Goal: Task Accomplishment & Management: Use online tool/utility

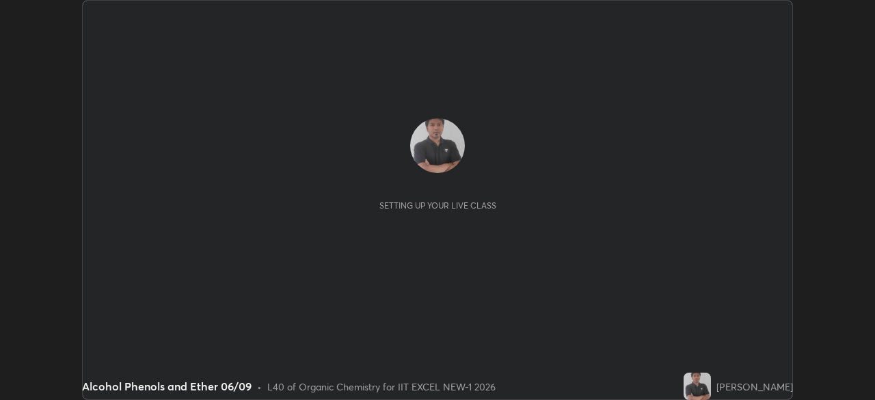
scroll to position [400, 874]
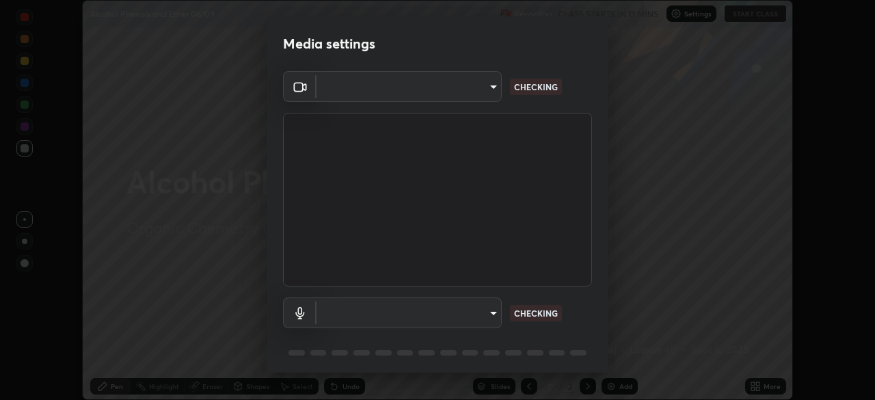
type input "4d63cd10dcc1379e9927399513255d12d620b7bbb39ca773e0f9116a90128a71"
click at [476, 318] on body "Erase all Alcohol Phenols and Ether 06/09 Recording CLASS STARTS IN 11 MINS Set…" at bounding box center [437, 200] width 875 height 400
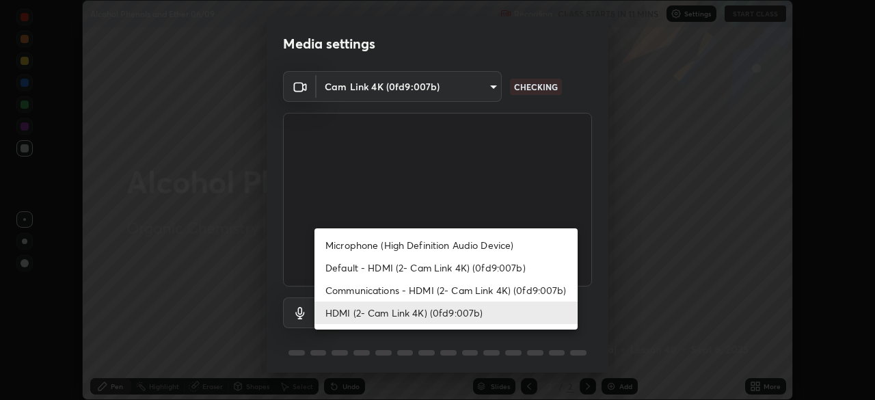
click at [445, 291] on li "Communications - HDMI (2- Cam Link 4K) (0fd9:007b)" at bounding box center [445, 290] width 263 height 23
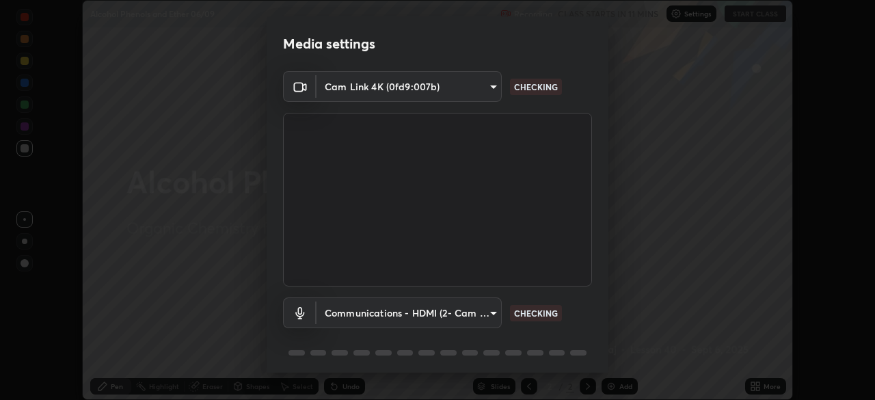
click at [443, 317] on body "Erase all Alcohol Phenols and Ether 06/09 Recording CLASS STARTS IN 11 MINS Set…" at bounding box center [437, 200] width 875 height 400
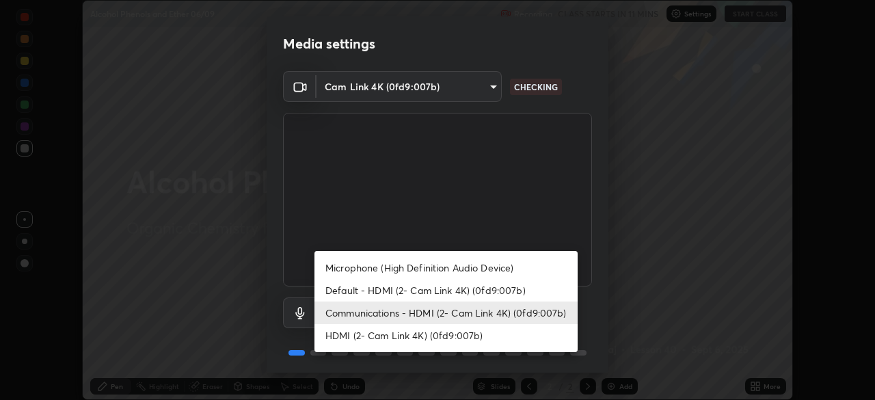
click at [434, 337] on li "HDMI (2- Cam Link 4K) (0fd9:007b)" at bounding box center [445, 335] width 263 height 23
type input "69b458bb6365b4cb8143660b0d50b39c56070ce8c7bb282217003b2a9c4a58b8"
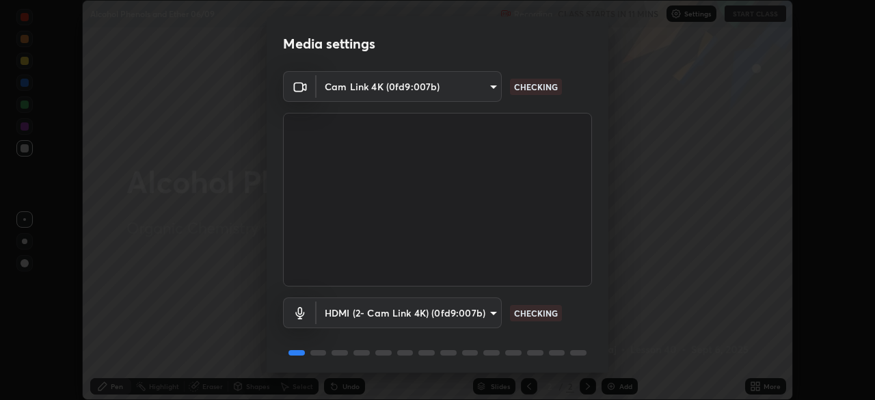
scroll to position [13, 0]
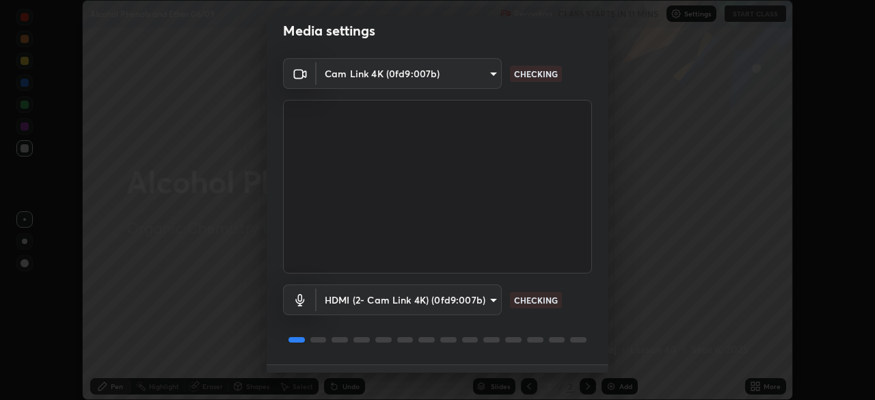
click at [558, 365] on div "1 / 5 Next" at bounding box center [437, 386] width 342 height 44
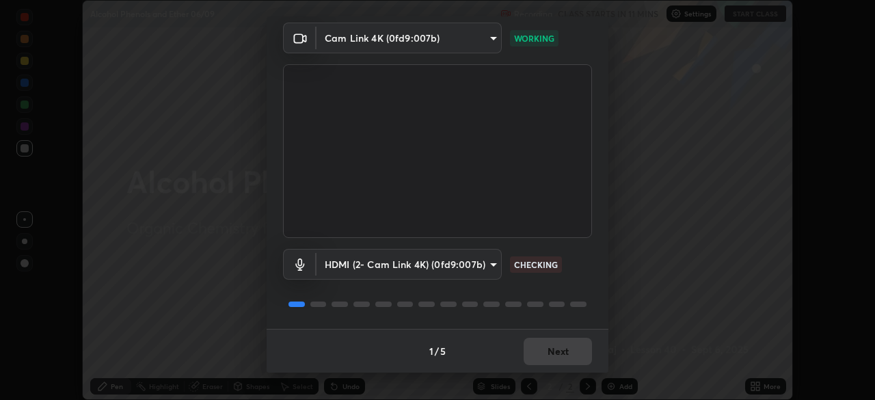
click at [567, 349] on div "1 / 5 Next" at bounding box center [437, 351] width 342 height 44
click at [570, 352] on div "1 / 5 Next" at bounding box center [437, 351] width 342 height 44
click at [575, 363] on div "1 / 5 Next" at bounding box center [437, 351] width 342 height 44
click at [581, 364] on div "1 / 5 Next" at bounding box center [437, 351] width 342 height 44
click at [573, 361] on div "1 / 5 Next" at bounding box center [437, 351] width 342 height 44
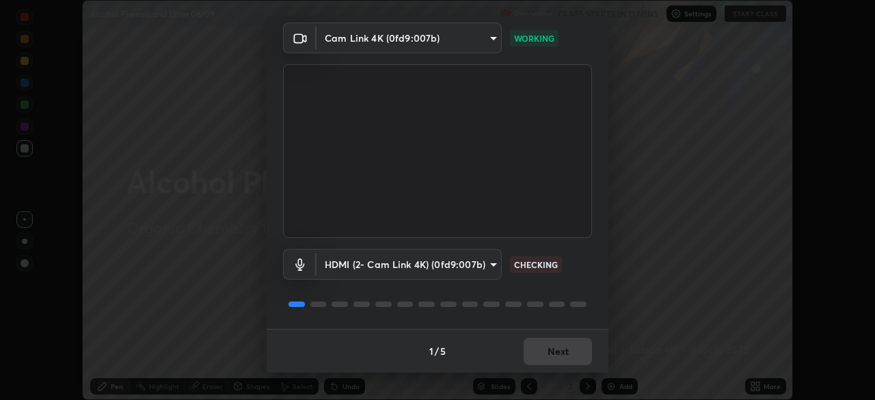
click at [574, 361] on div "1 / 5 Next" at bounding box center [437, 351] width 342 height 44
click at [571, 357] on div "1 / 5 Next" at bounding box center [437, 351] width 342 height 44
click at [570, 348] on div "1 / 5 Next" at bounding box center [437, 351] width 342 height 44
click at [569, 342] on div "1 / 5 Next" at bounding box center [437, 351] width 342 height 44
click at [572, 342] on button "Next" at bounding box center [557, 351] width 68 height 27
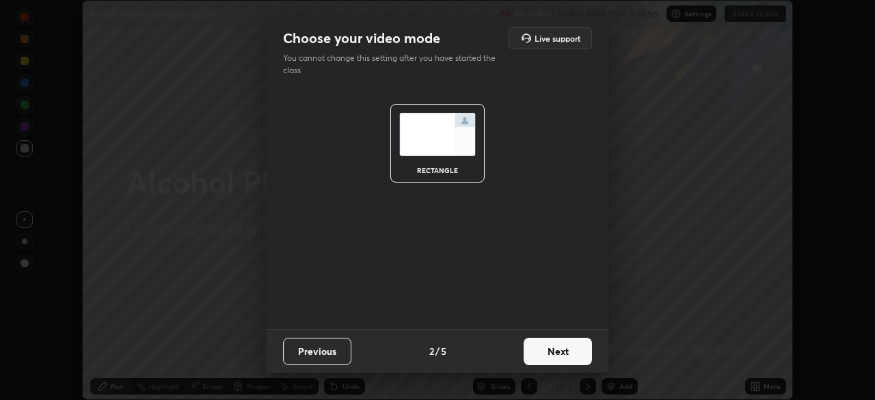
scroll to position [0, 0]
click at [570, 348] on button "Next" at bounding box center [557, 351] width 68 height 27
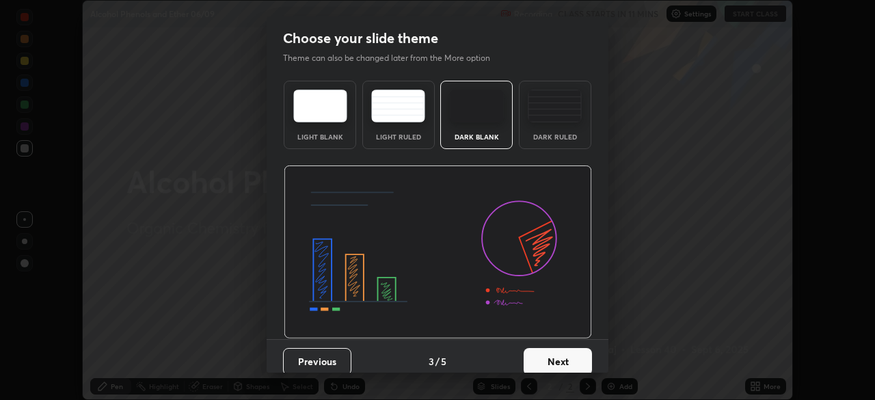
click at [568, 350] on button "Next" at bounding box center [557, 361] width 68 height 27
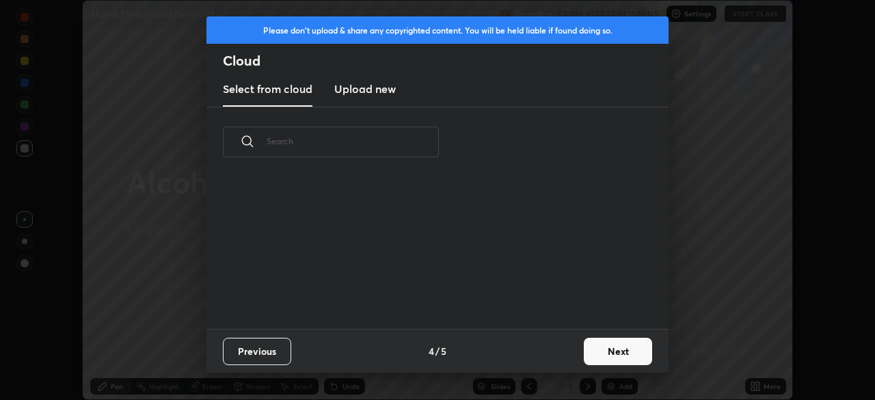
click at [571, 358] on div "Previous 4 / 5 Next" at bounding box center [437, 351] width 462 height 44
click at [598, 350] on button "Next" at bounding box center [617, 351] width 68 height 27
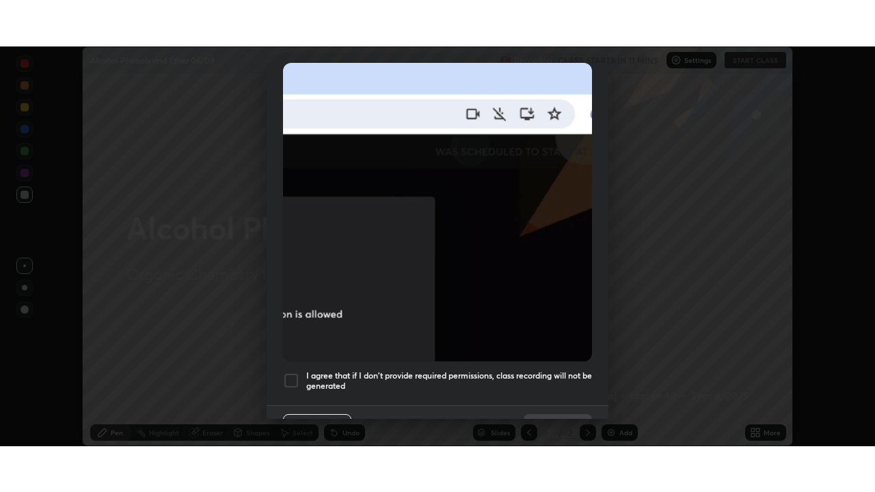
scroll to position [327, 0]
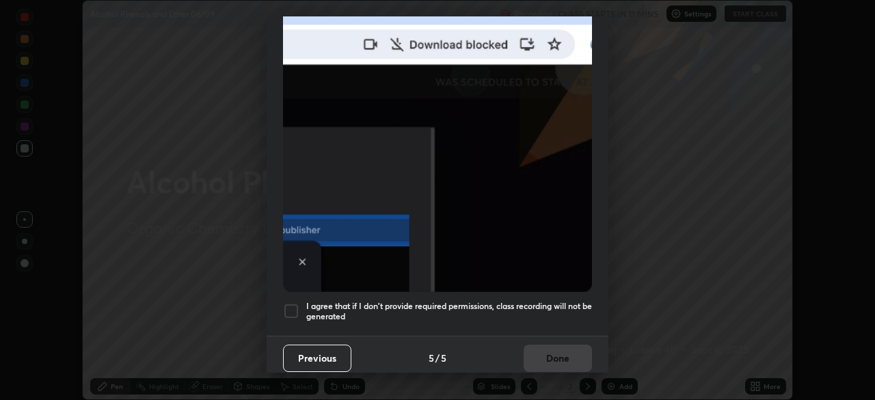
click at [288, 309] on div at bounding box center [291, 311] width 16 height 16
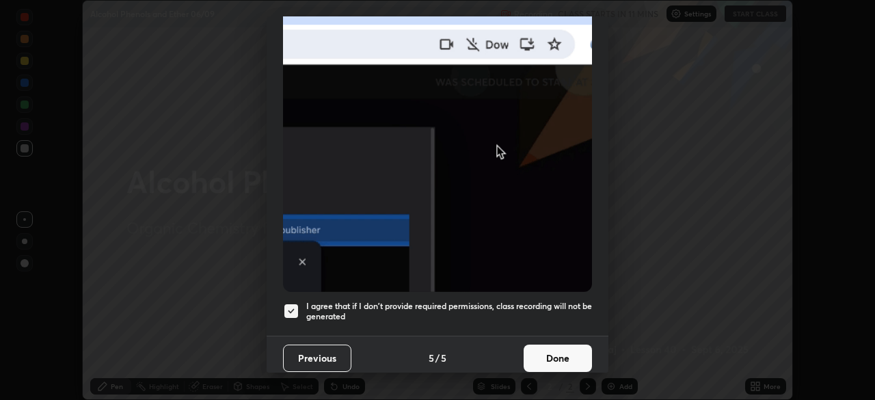
click at [529, 348] on button "Done" at bounding box center [557, 357] width 68 height 27
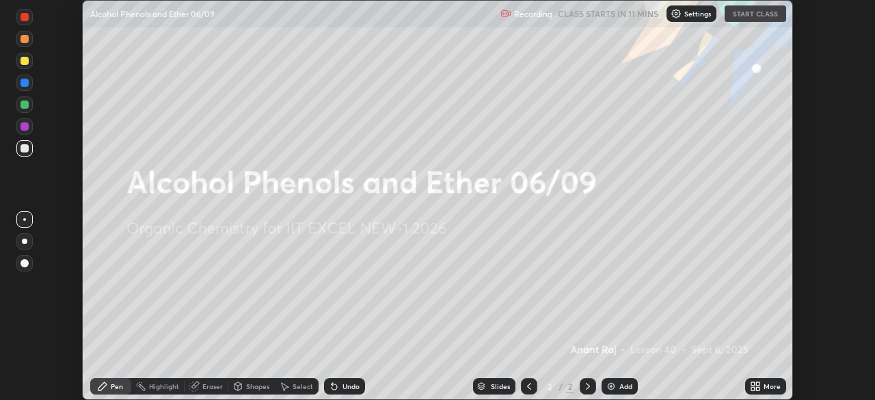
click at [752, 383] on icon at bounding box center [752, 383] width 3 height 3
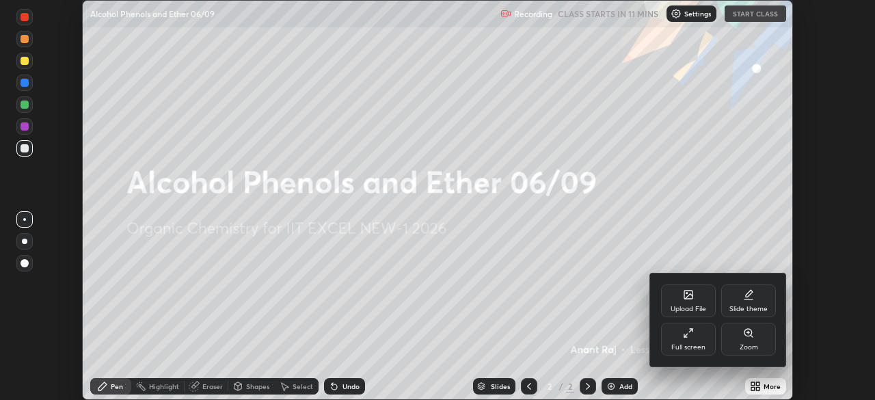
click at [698, 347] on div "Full screen" at bounding box center [688, 347] width 34 height 7
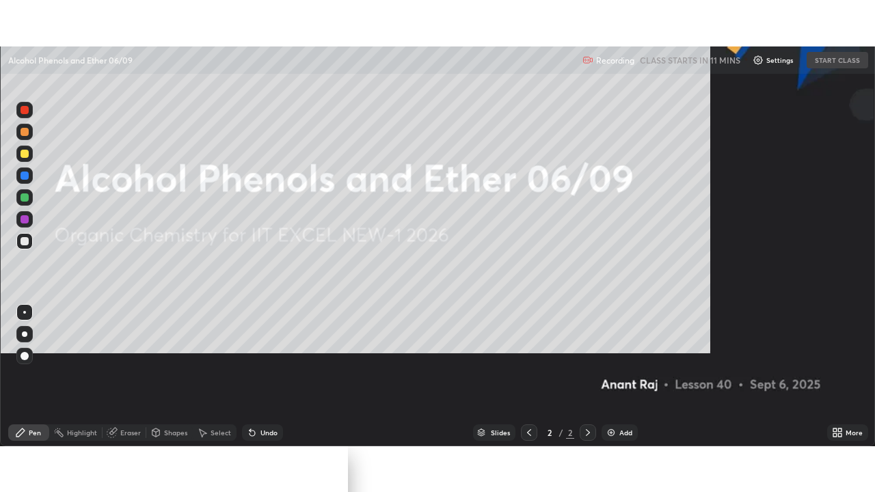
scroll to position [492, 875]
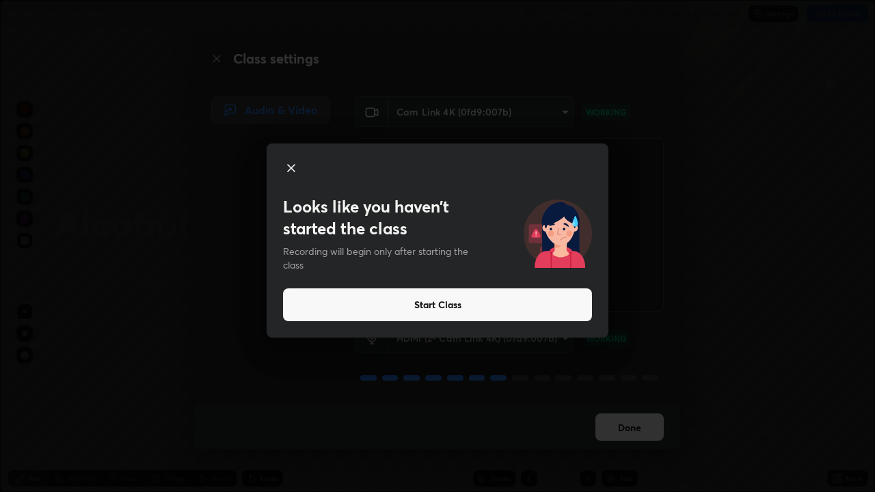
click at [476, 308] on button "Start Class" at bounding box center [437, 304] width 309 height 33
click at [446, 306] on button "Start Class" at bounding box center [437, 304] width 309 height 33
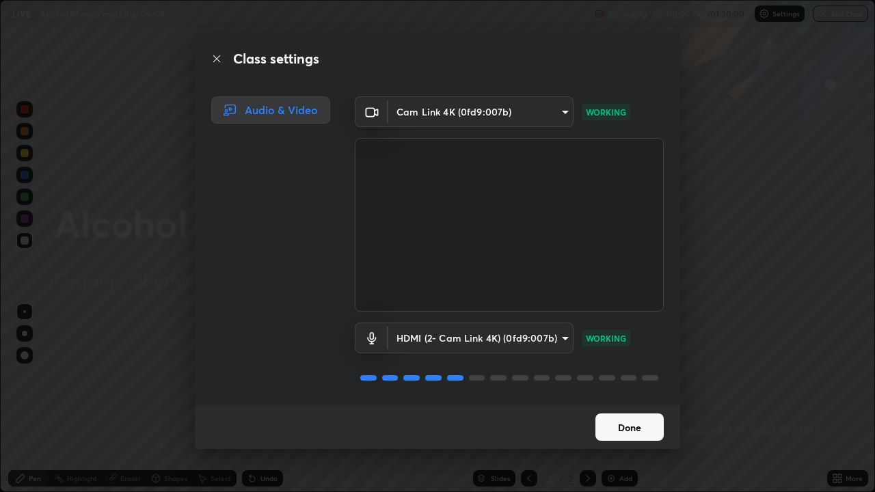
click at [615, 399] on button "Done" at bounding box center [629, 426] width 68 height 27
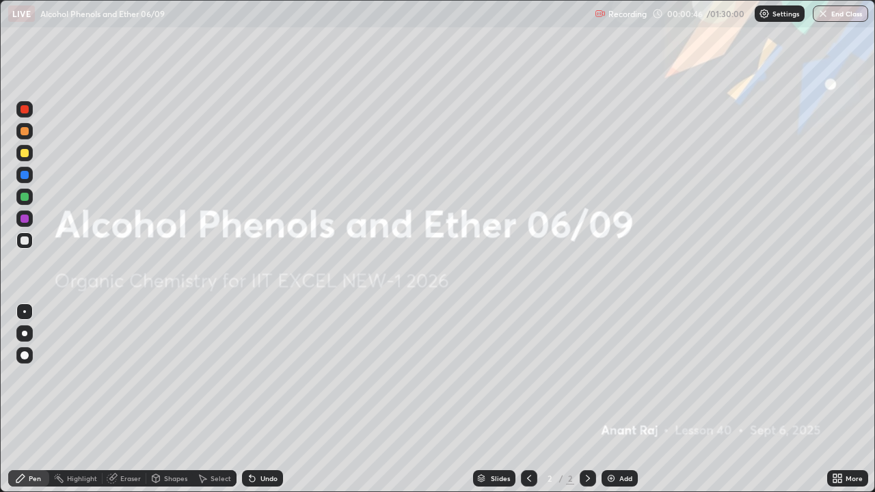
click at [835, 399] on icon at bounding box center [836, 478] width 11 height 11
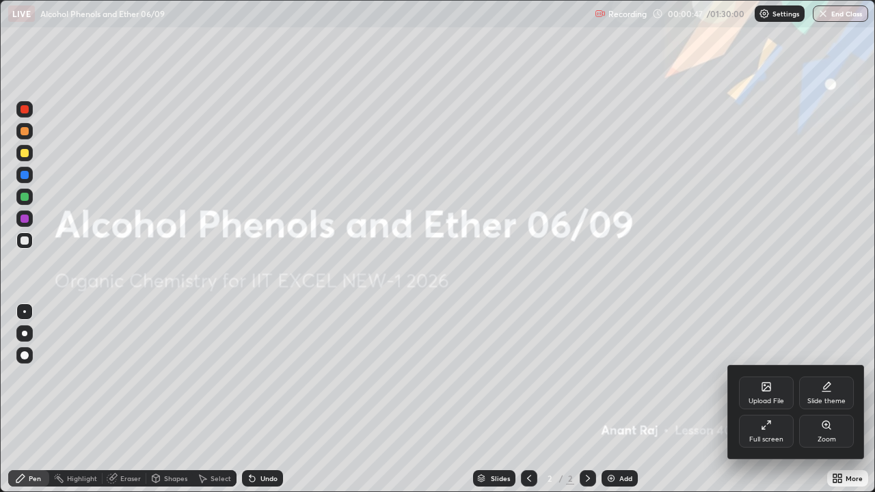
click at [769, 396] on div "Upload File" at bounding box center [766, 392] width 55 height 33
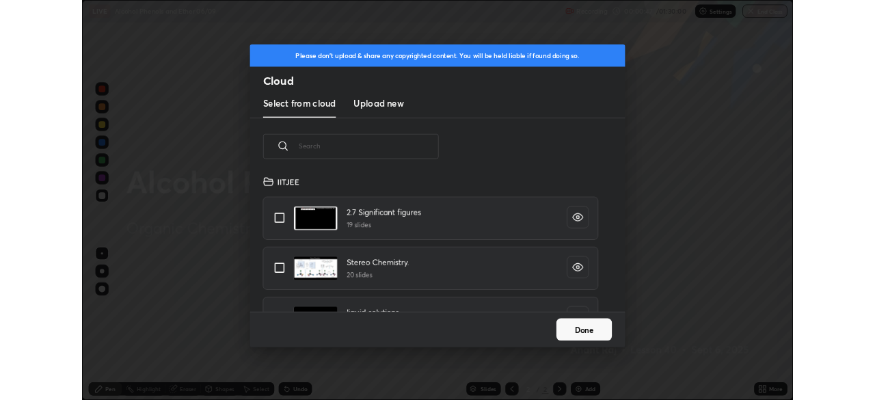
scroll to position [168, 439]
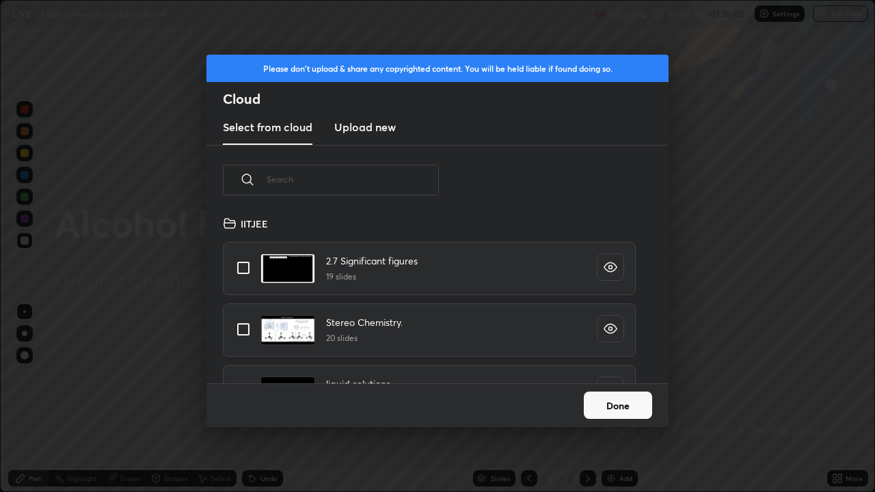
click at [365, 137] on new "Upload new" at bounding box center [364, 128] width 61 height 34
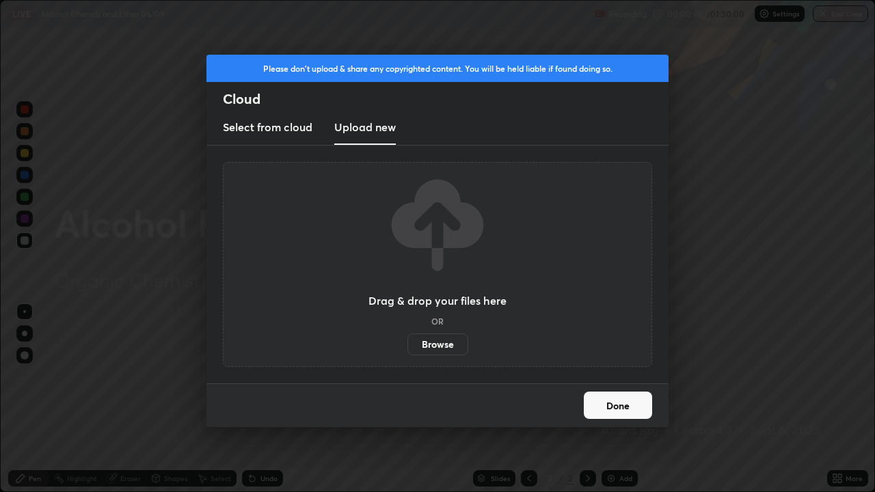
click at [435, 345] on label "Browse" at bounding box center [437, 344] width 61 height 22
click at [407, 345] on input "Browse" at bounding box center [407, 344] width 0 height 22
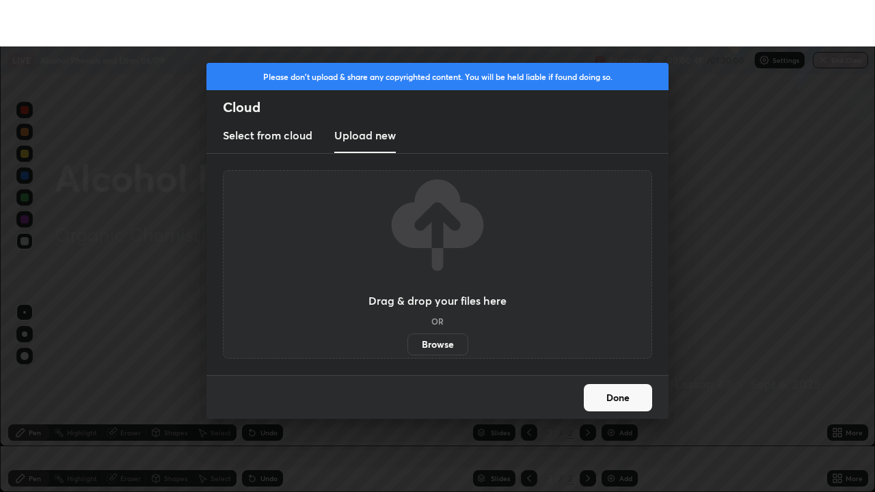
scroll to position [67921, 67446]
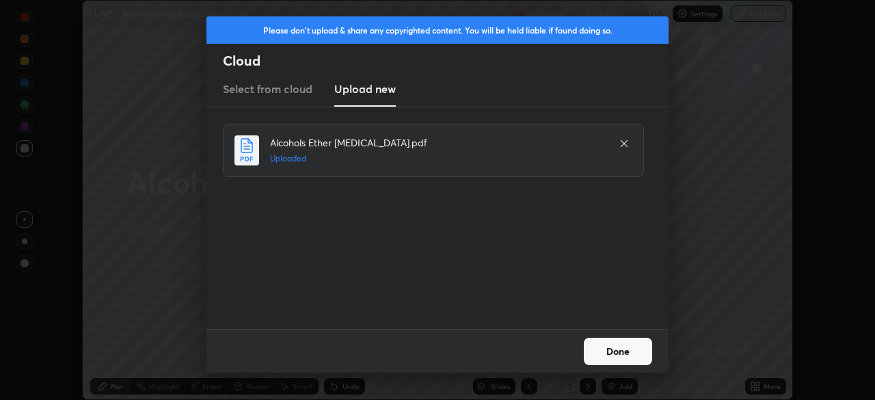
click at [626, 351] on button "Done" at bounding box center [617, 351] width 68 height 27
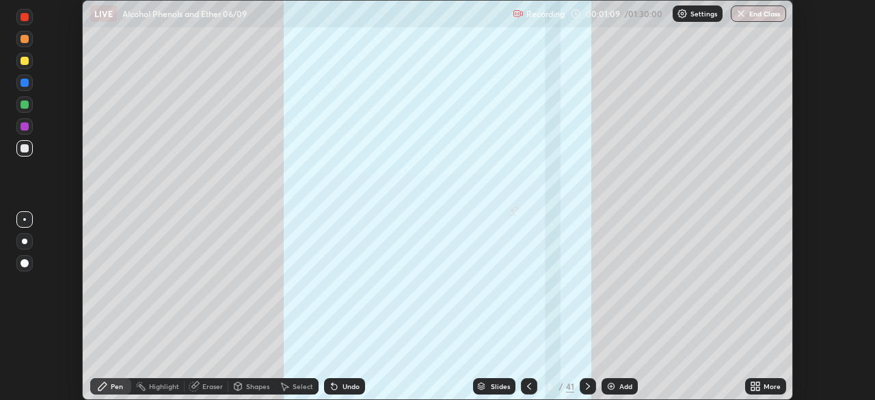
click at [757, 388] on icon at bounding box center [757, 388] width 3 height 3
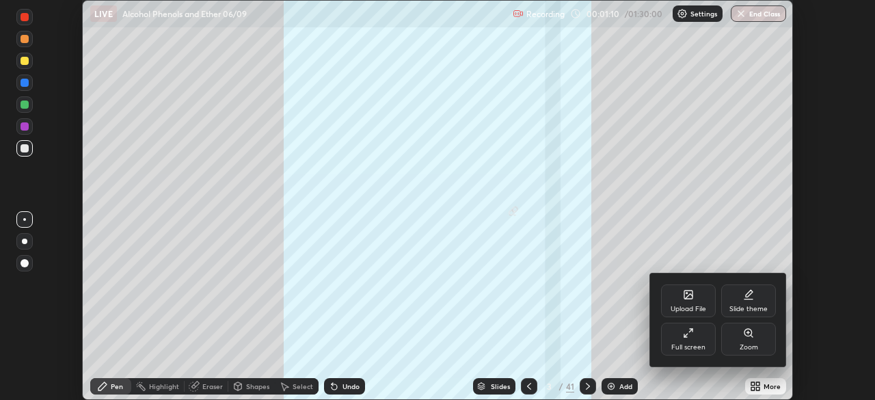
click at [705, 340] on div "Full screen" at bounding box center [688, 338] width 55 height 33
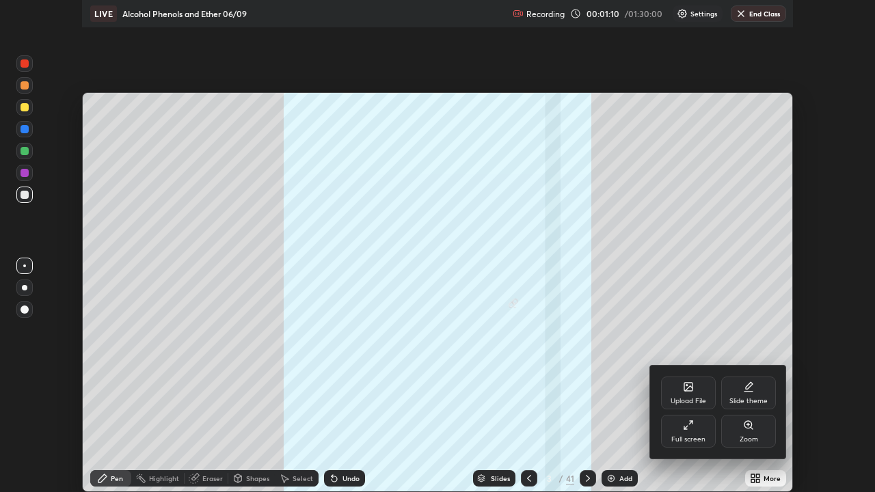
scroll to position [492, 875]
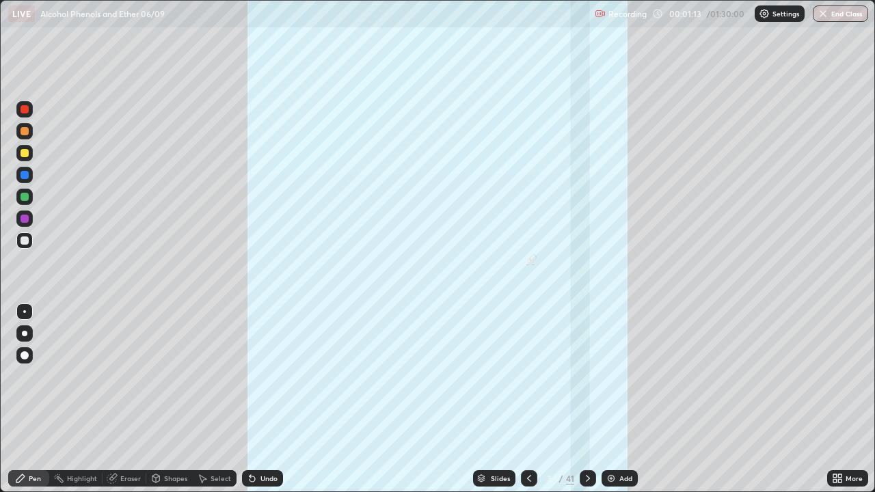
click at [566, 399] on div "41" at bounding box center [570, 478] width 8 height 12
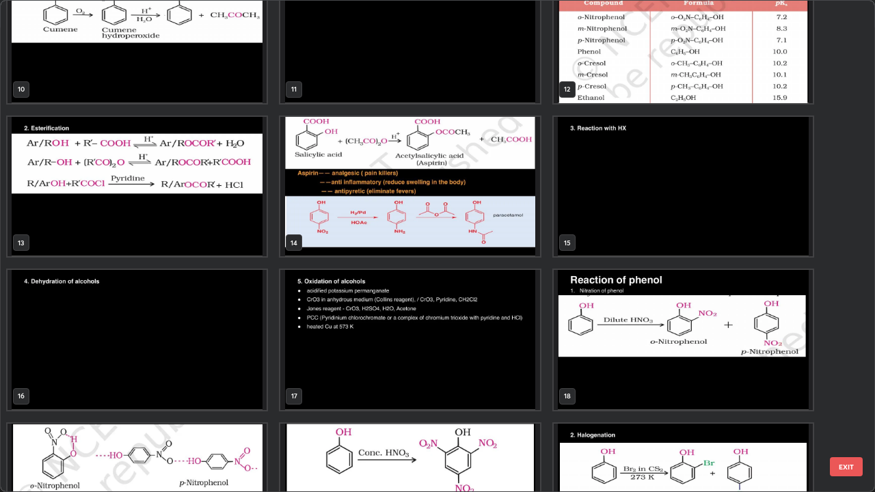
scroll to position [504, 0]
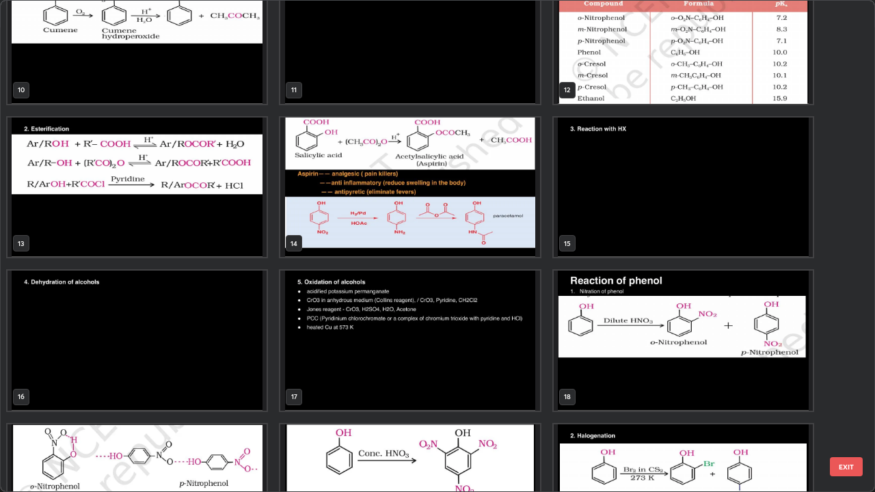
click at [325, 352] on img "grid" at bounding box center [409, 341] width 259 height 140
click at [323, 355] on img "grid" at bounding box center [409, 341] width 259 height 140
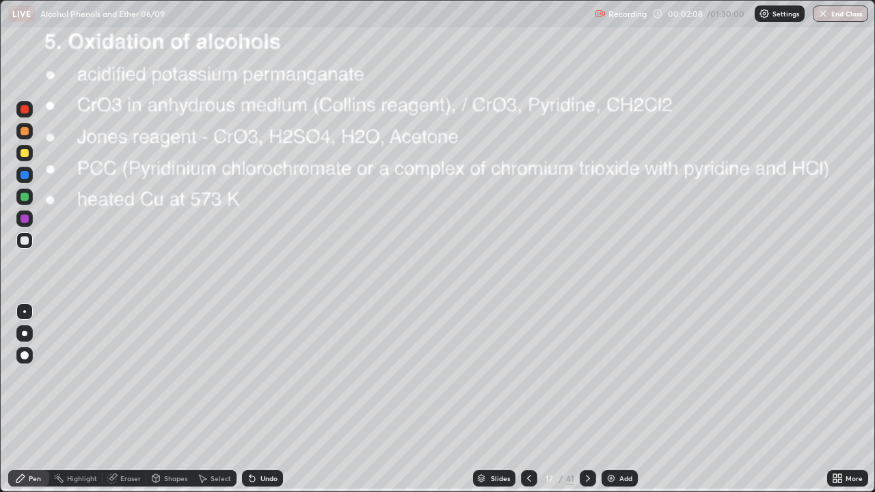
click at [325, 352] on img "grid" at bounding box center [409, 341] width 259 height 140
click at [25, 153] on div at bounding box center [24, 153] width 8 height 8
click at [255, 399] on icon at bounding box center [252, 478] width 11 height 11
click at [256, 399] on div "Undo" at bounding box center [262, 478] width 41 height 16
click at [252, 399] on icon at bounding box center [251, 478] width 5 height 5
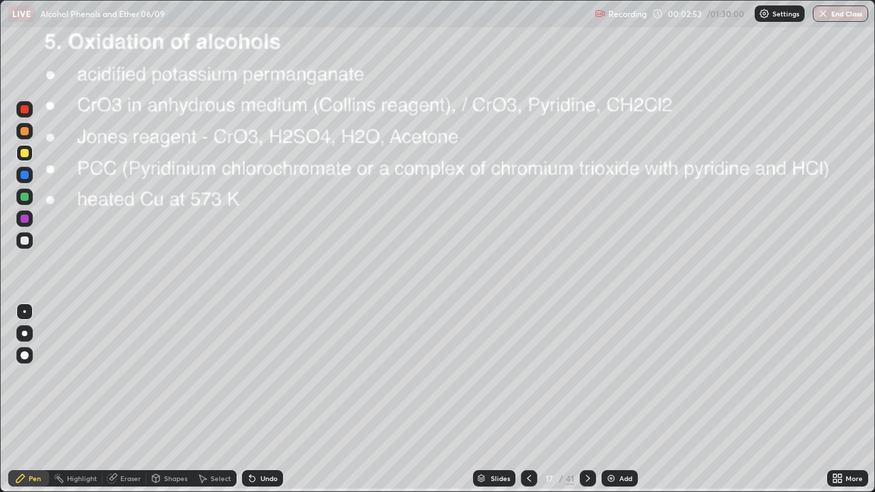
click at [251, 399] on icon at bounding box center [251, 478] width 5 height 5
click at [271, 399] on div "Undo" at bounding box center [268, 478] width 17 height 7
click at [253, 399] on icon at bounding box center [252, 478] width 11 height 11
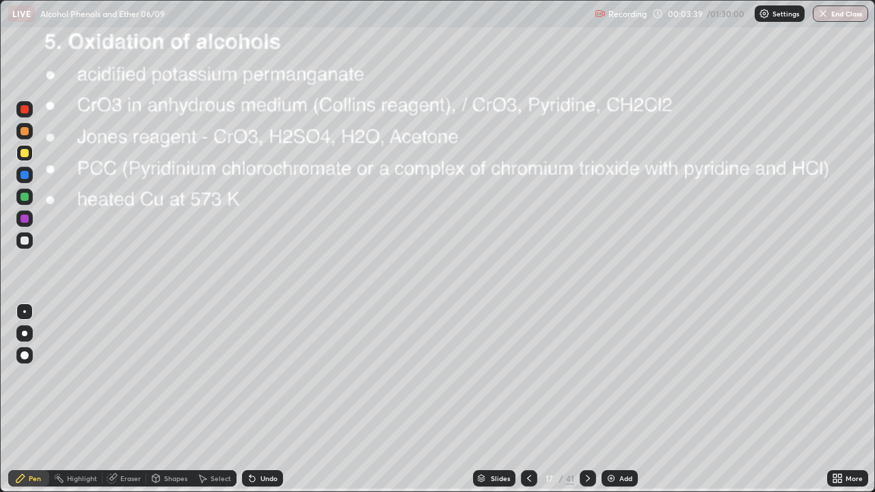
click at [250, 399] on icon at bounding box center [251, 478] width 5 height 5
click at [160, 399] on div "Shapes" at bounding box center [169, 478] width 46 height 27
click at [157, 399] on div "Shapes" at bounding box center [169, 478] width 46 height 27
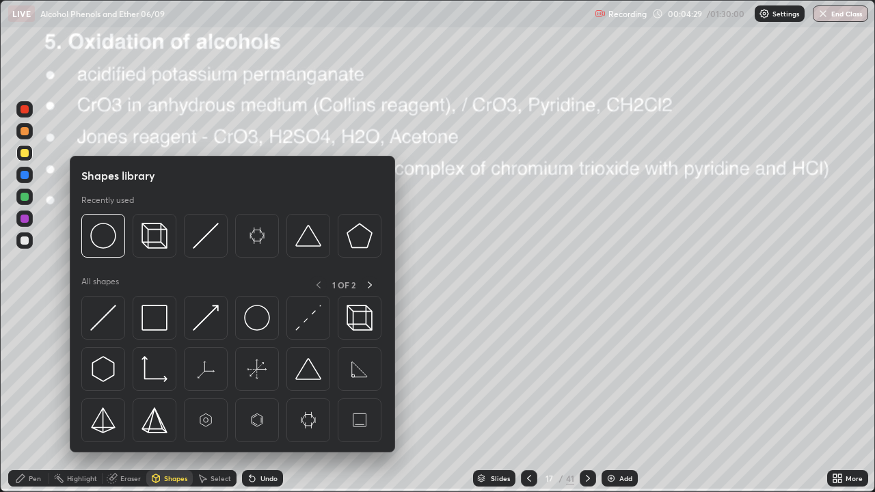
click at [157, 399] on div "Shapes" at bounding box center [169, 478] width 46 height 27
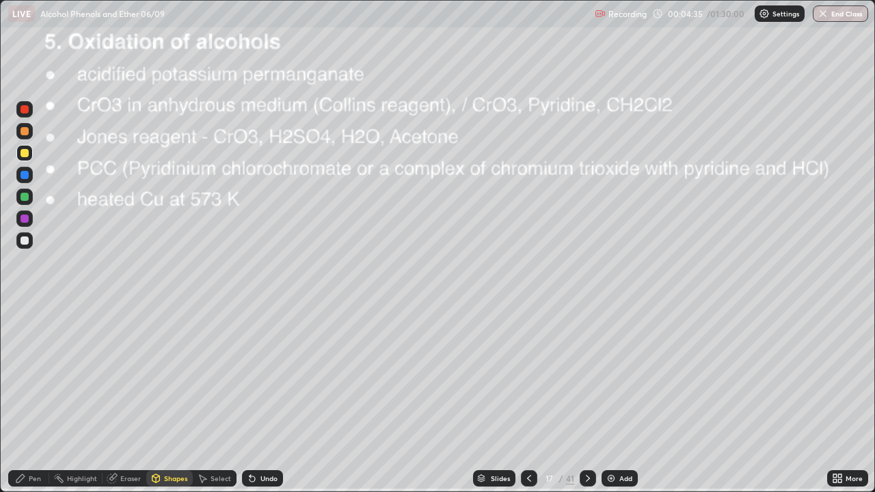
click at [163, 399] on div "Shapes" at bounding box center [169, 478] width 46 height 27
click at [254, 399] on icon at bounding box center [252, 478] width 11 height 11
click at [251, 399] on icon at bounding box center [251, 478] width 5 height 5
click at [249, 399] on icon at bounding box center [251, 478] width 5 height 5
click at [249, 399] on icon at bounding box center [249, 475] width 1 height 1
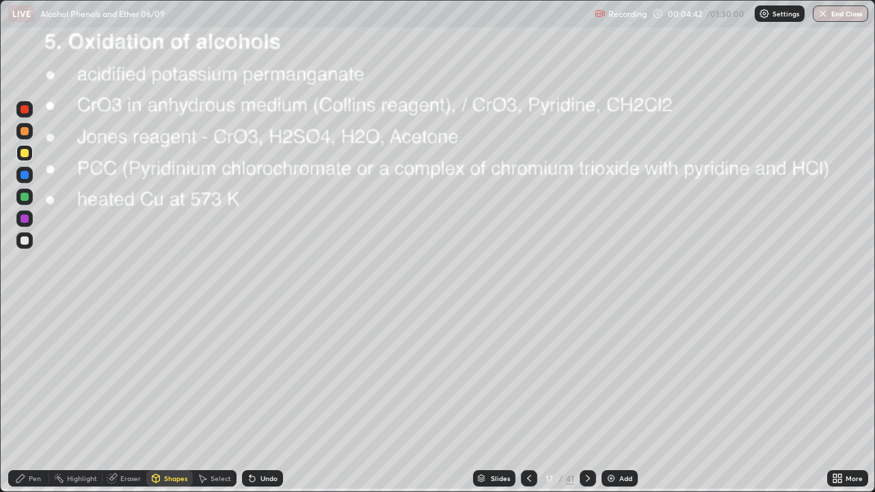
click at [249, 399] on icon at bounding box center [251, 478] width 5 height 5
click at [41, 399] on div "Pen" at bounding box center [28, 478] width 41 height 16
click at [165, 399] on div "Shapes" at bounding box center [169, 478] width 46 height 27
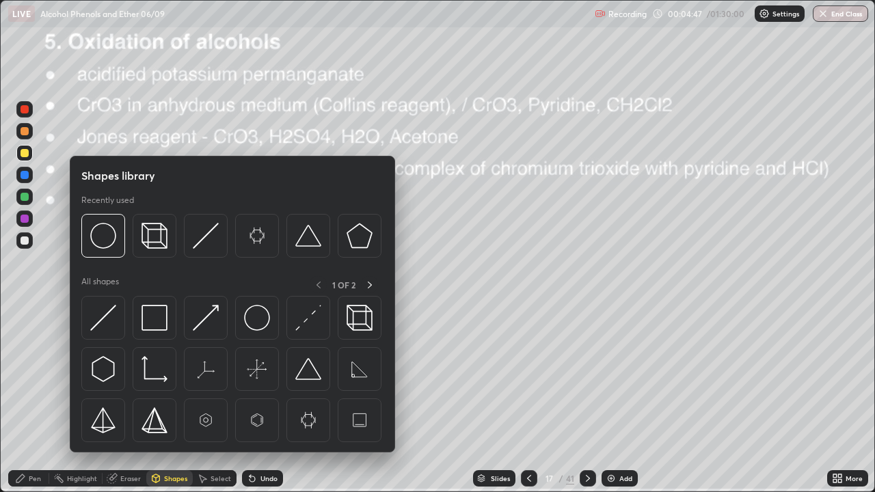
click at [261, 399] on div "Undo" at bounding box center [268, 478] width 17 height 7
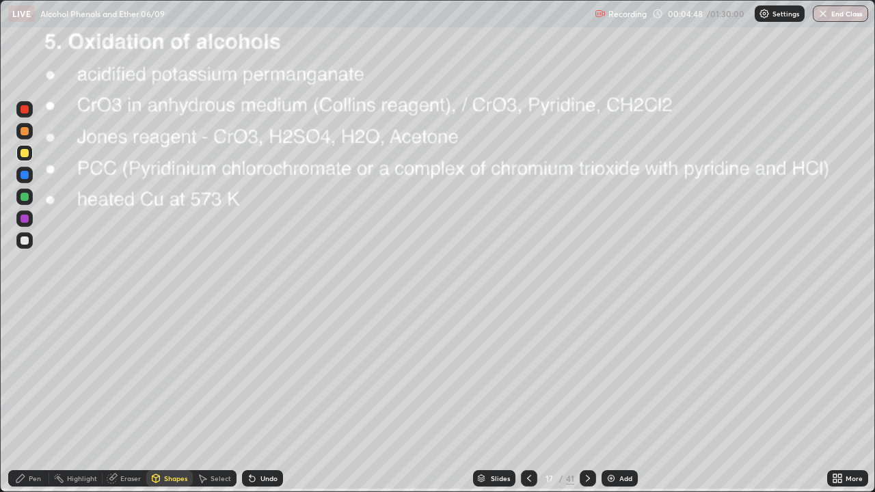
click at [251, 399] on icon at bounding box center [251, 478] width 5 height 5
click at [249, 399] on icon at bounding box center [251, 478] width 5 height 5
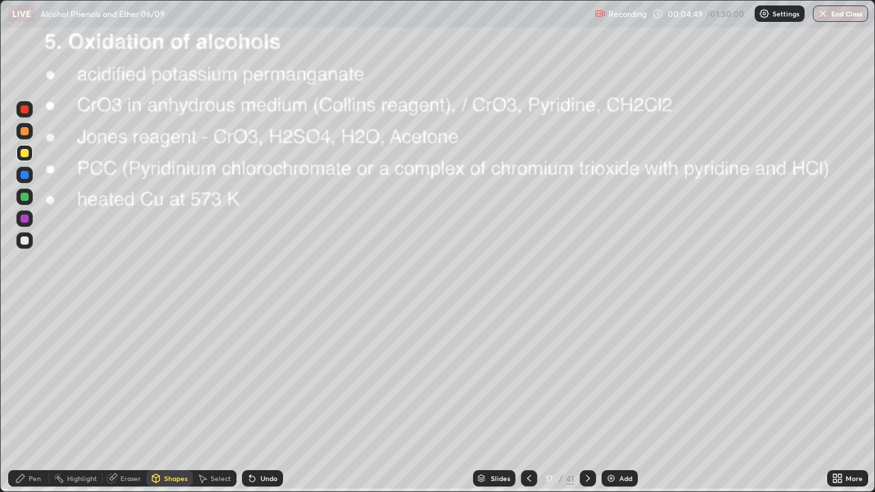
click at [249, 399] on icon at bounding box center [251, 478] width 5 height 5
click at [251, 399] on icon at bounding box center [251, 478] width 5 height 5
click at [253, 399] on icon at bounding box center [252, 478] width 11 height 11
click at [260, 399] on div "Undo" at bounding box center [268, 478] width 17 height 7
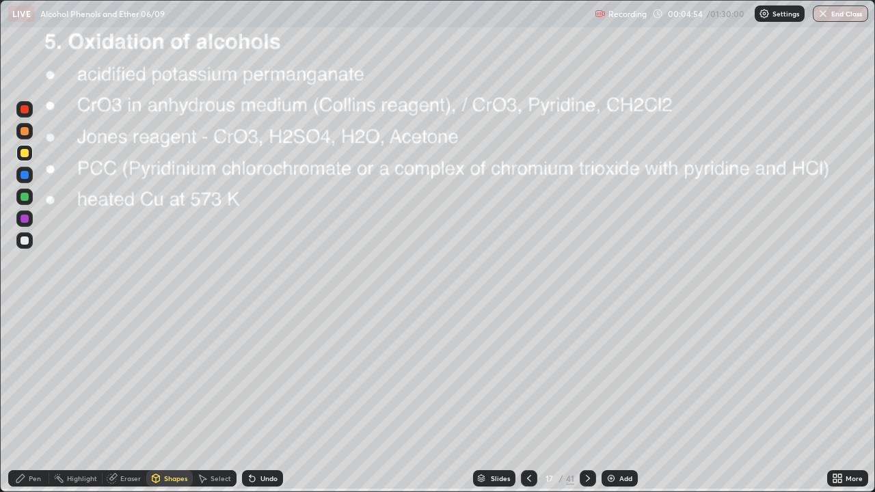
click at [216, 399] on div "Select" at bounding box center [220, 478] width 20 height 7
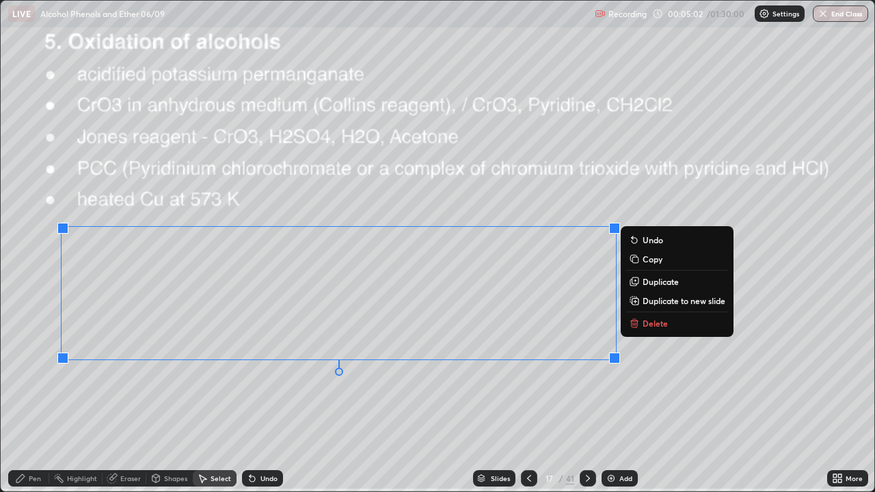
click at [33, 399] on div "Pen" at bounding box center [35, 478] width 12 height 7
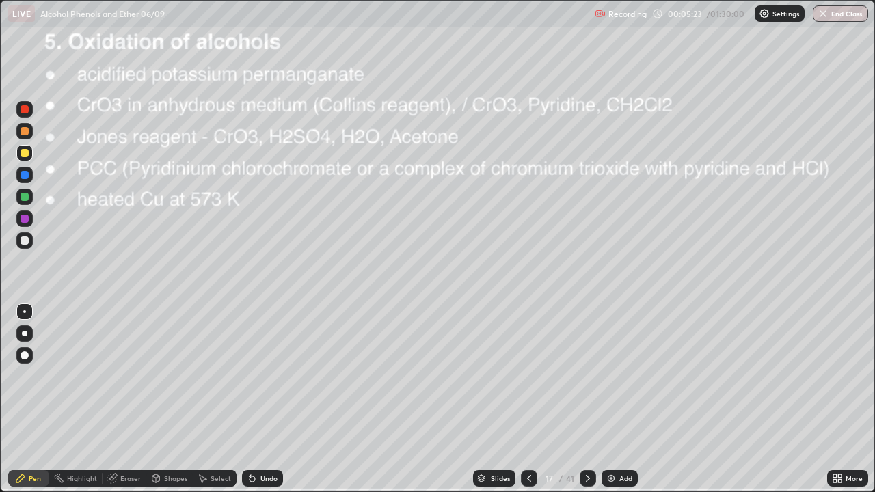
click at [25, 246] on div at bounding box center [24, 240] width 16 height 16
click at [84, 399] on div "Highlight" at bounding box center [82, 478] width 30 height 7
click at [23, 240] on div at bounding box center [24, 240] width 8 height 8
click at [25, 110] on div at bounding box center [24, 109] width 8 height 8
click at [31, 111] on div at bounding box center [24, 109] width 16 height 16
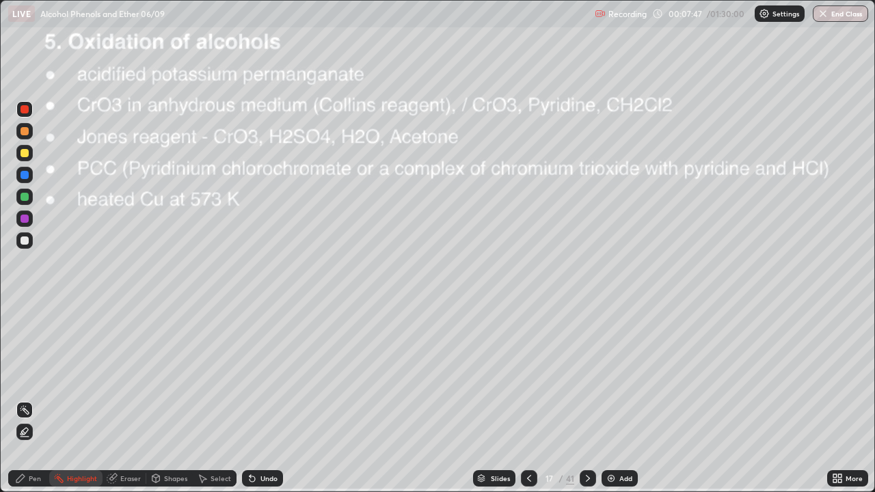
click at [28, 240] on div at bounding box center [24, 240] width 8 height 8
click at [33, 399] on div "Pen" at bounding box center [35, 478] width 12 height 7
click at [609, 399] on img at bounding box center [610, 478] width 11 height 11
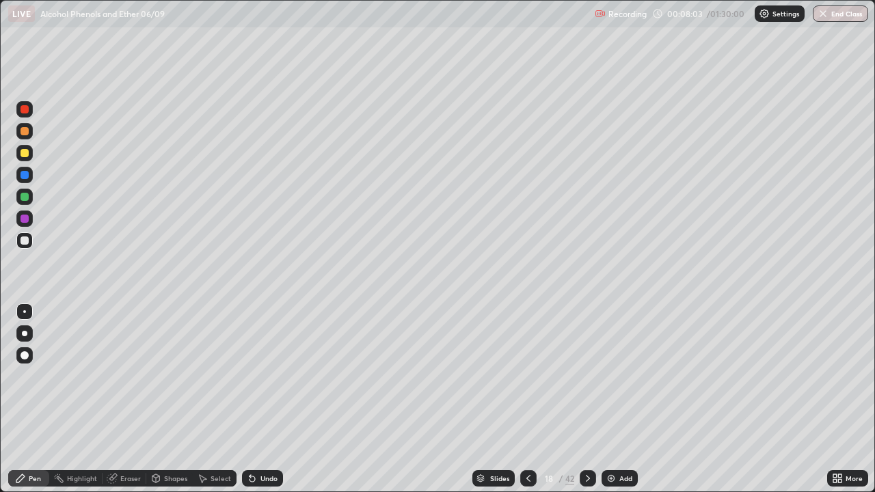
click at [25, 244] on div at bounding box center [24, 240] width 8 height 8
click at [526, 399] on icon at bounding box center [528, 478] width 4 height 7
click at [586, 399] on icon at bounding box center [587, 478] width 11 height 11
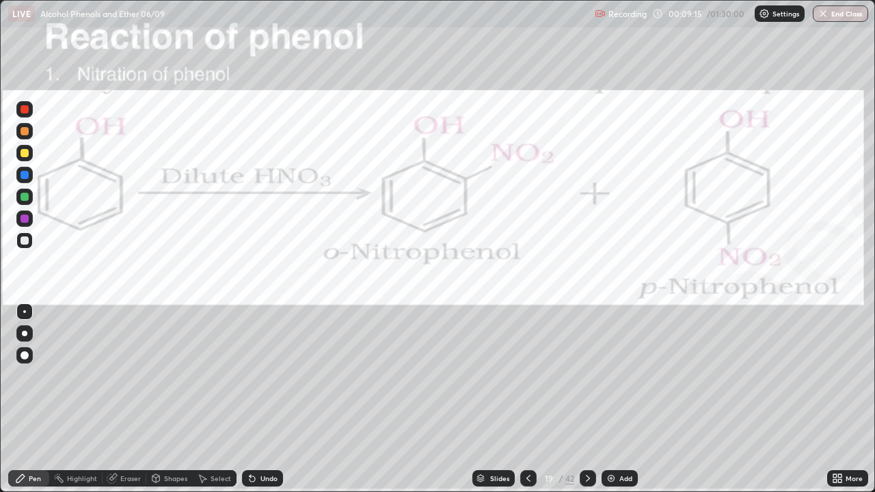
click at [527, 399] on icon at bounding box center [528, 478] width 11 height 11
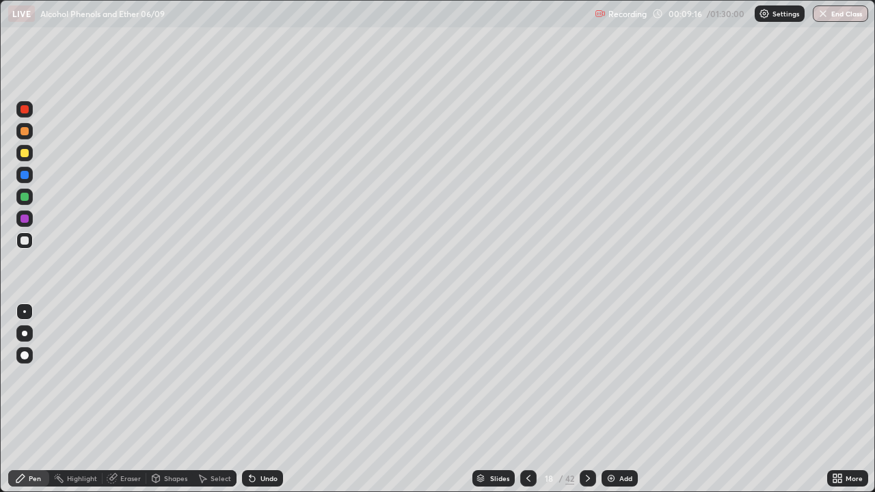
click at [527, 399] on icon at bounding box center [528, 478] width 11 height 11
click at [587, 399] on icon at bounding box center [587, 478] width 11 height 11
click at [527, 399] on icon at bounding box center [528, 478] width 11 height 11
click at [586, 399] on icon at bounding box center [587, 478] width 11 height 11
click at [527, 399] on icon at bounding box center [528, 478] width 11 height 11
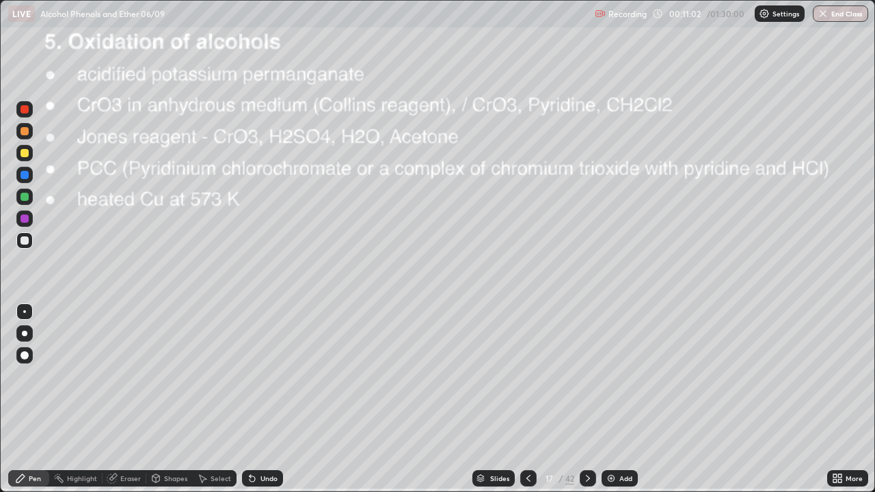
click at [587, 399] on icon at bounding box center [587, 478] width 11 height 11
click at [25, 312] on div at bounding box center [24, 311] width 3 height 3
click at [250, 399] on icon at bounding box center [251, 478] width 5 height 5
click at [256, 399] on div "Undo" at bounding box center [262, 478] width 41 height 16
click at [259, 399] on div "Undo" at bounding box center [262, 478] width 41 height 16
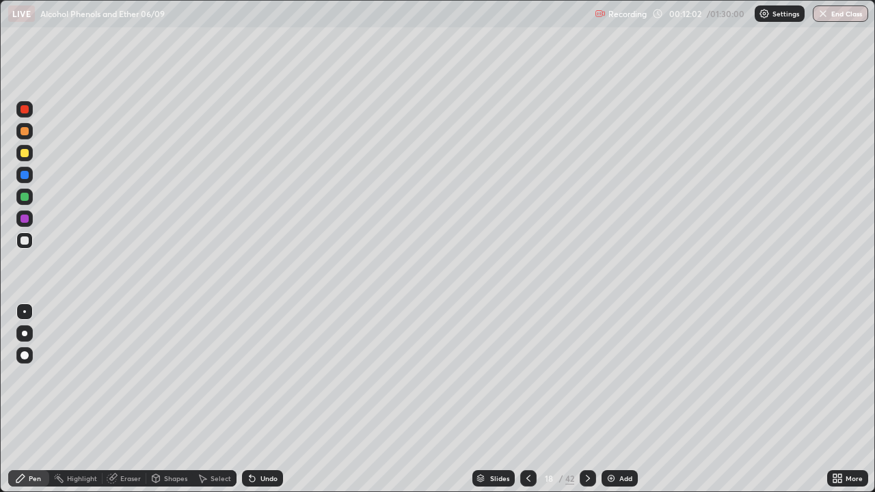
click at [525, 399] on icon at bounding box center [528, 478] width 11 height 11
click at [588, 399] on icon at bounding box center [588, 478] width 4 height 7
click at [272, 399] on div "Undo" at bounding box center [262, 478] width 41 height 16
click at [265, 399] on div "Undo" at bounding box center [268, 478] width 17 height 7
click at [520, 399] on div at bounding box center [528, 478] width 16 height 16
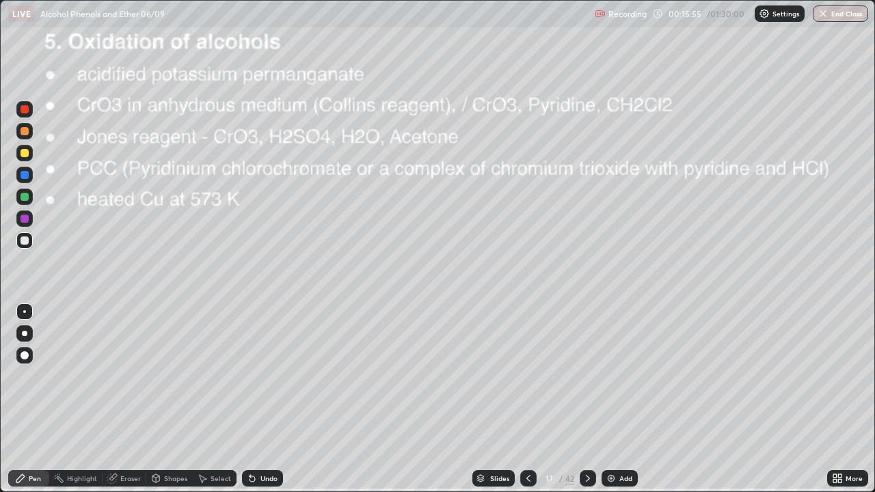
click at [21, 243] on div at bounding box center [24, 240] width 8 height 8
click at [262, 399] on div "Undo" at bounding box center [268, 478] width 17 height 7
click at [255, 399] on icon at bounding box center [252, 478] width 11 height 11
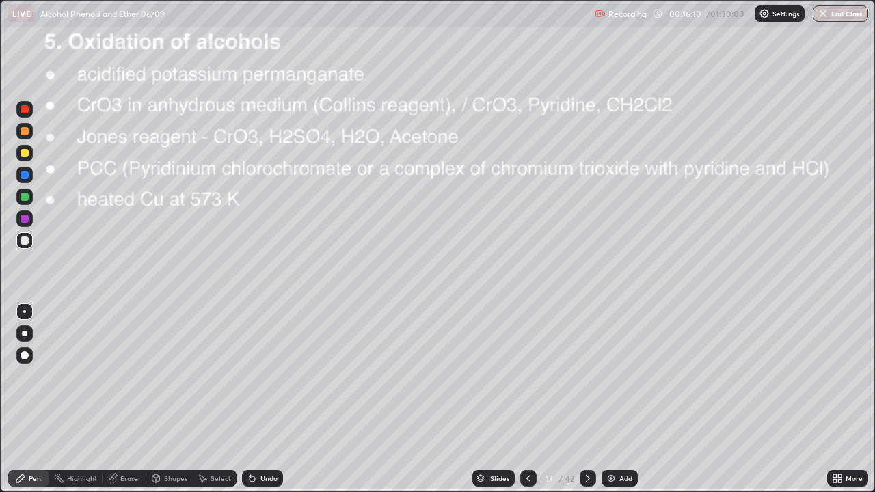
click at [256, 399] on div "Undo" at bounding box center [262, 478] width 41 height 16
click at [586, 399] on icon at bounding box center [587, 478] width 11 height 11
click at [253, 399] on icon at bounding box center [252, 478] width 11 height 11
click at [258, 399] on div "Undo" at bounding box center [262, 478] width 41 height 16
click at [526, 399] on icon at bounding box center [528, 478] width 4 height 7
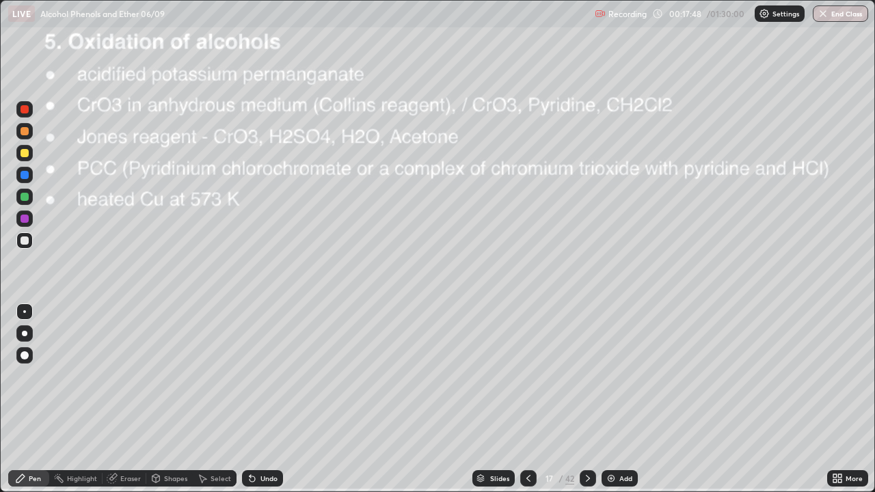
click at [586, 399] on icon at bounding box center [587, 478] width 11 height 11
click at [528, 399] on icon at bounding box center [528, 478] width 4 height 7
click at [25, 109] on div at bounding box center [24, 109] width 8 height 8
click at [586, 399] on icon at bounding box center [587, 478] width 11 height 11
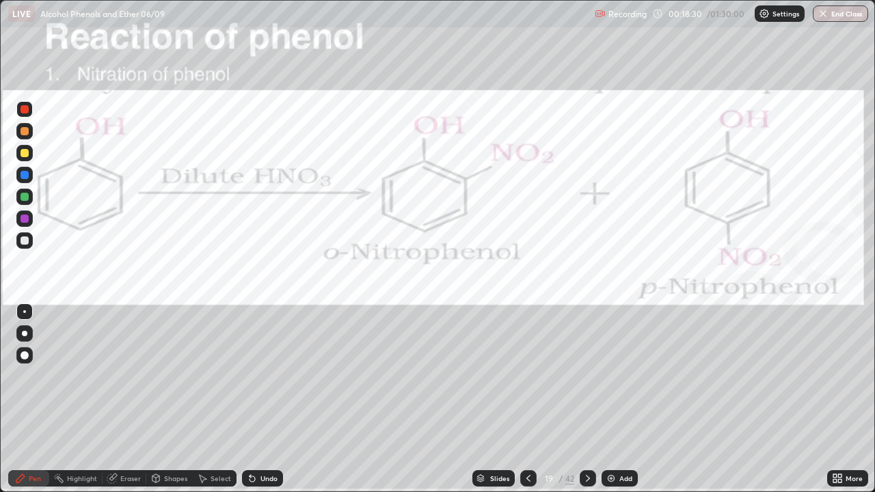
click at [527, 399] on icon at bounding box center [528, 478] width 11 height 11
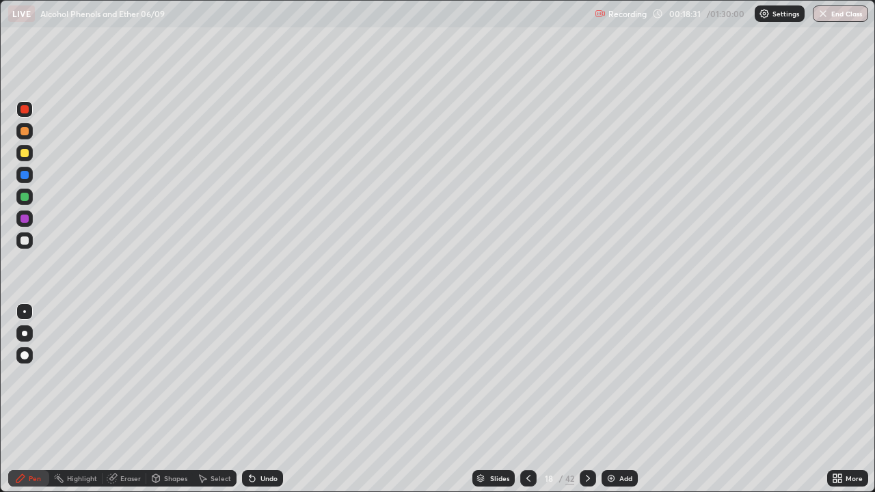
click at [612, 399] on img at bounding box center [610, 478] width 11 height 11
click at [257, 399] on div "Undo" at bounding box center [262, 478] width 41 height 16
click at [255, 399] on div "Undo" at bounding box center [262, 478] width 41 height 16
click at [27, 242] on div at bounding box center [24, 240] width 8 height 8
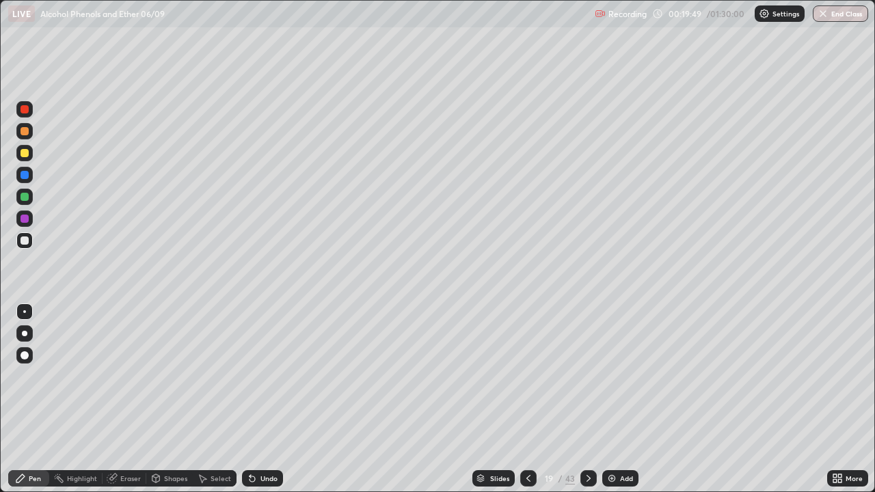
click at [256, 399] on div "Undo" at bounding box center [262, 478] width 41 height 16
click at [260, 399] on div "Undo" at bounding box center [268, 478] width 17 height 7
click at [527, 399] on icon at bounding box center [528, 478] width 11 height 11
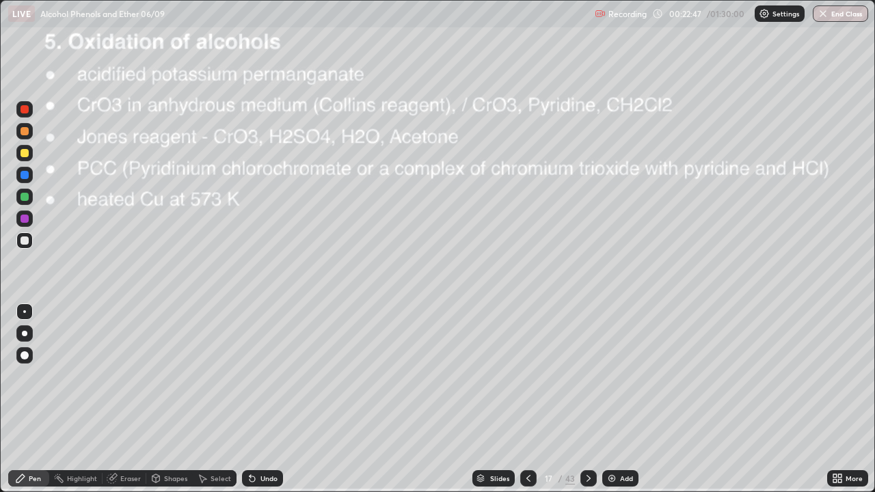
click at [586, 399] on icon at bounding box center [588, 478] width 11 height 11
click at [521, 399] on div at bounding box center [528, 478] width 16 height 16
click at [586, 399] on icon at bounding box center [588, 478] width 11 height 11
click at [81, 399] on div "Highlight" at bounding box center [82, 478] width 30 height 7
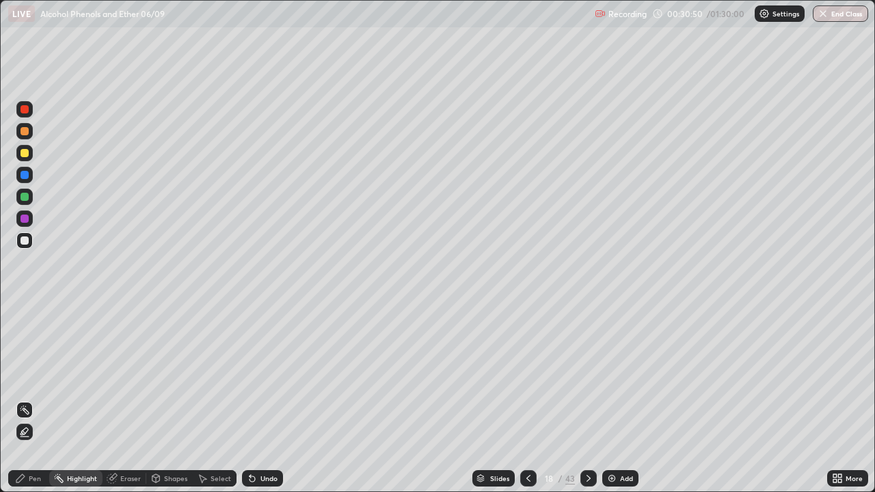
click at [130, 399] on div "Eraser" at bounding box center [130, 478] width 20 height 7
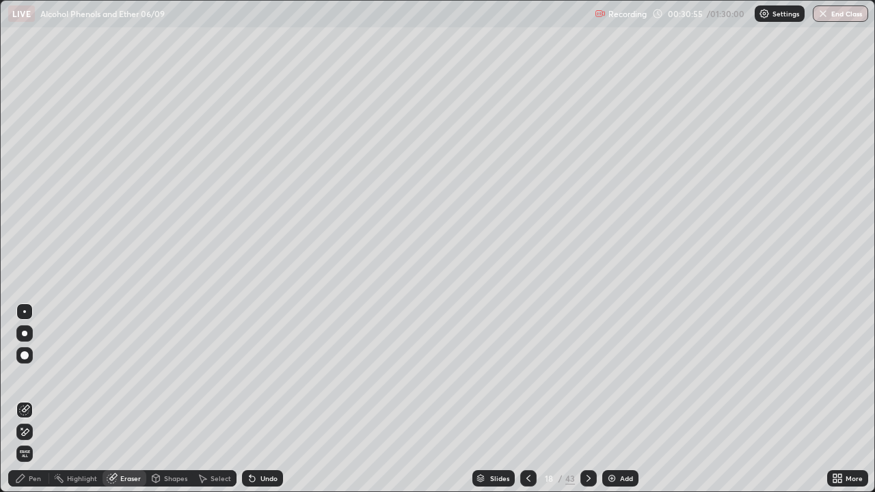
click at [26, 399] on icon at bounding box center [24, 432] width 11 height 12
click at [37, 399] on div "Pen" at bounding box center [28, 478] width 41 height 16
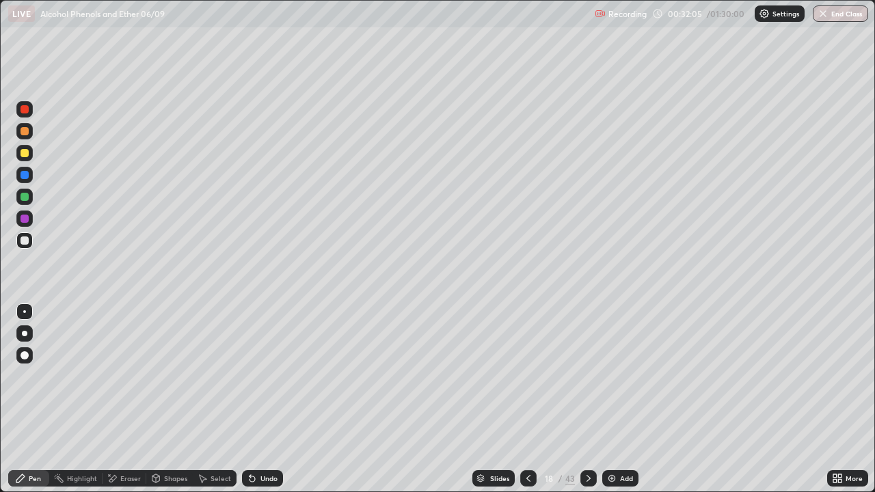
click at [30, 157] on div at bounding box center [24, 153] width 16 height 16
click at [264, 399] on div "Undo" at bounding box center [268, 478] width 17 height 7
click at [130, 399] on div "Eraser" at bounding box center [130, 478] width 20 height 7
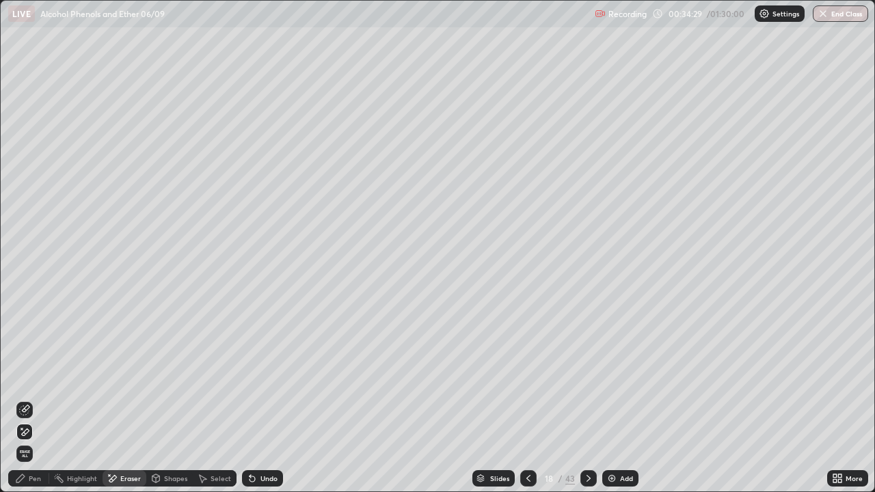
click at [35, 399] on div "Pen" at bounding box center [35, 478] width 12 height 7
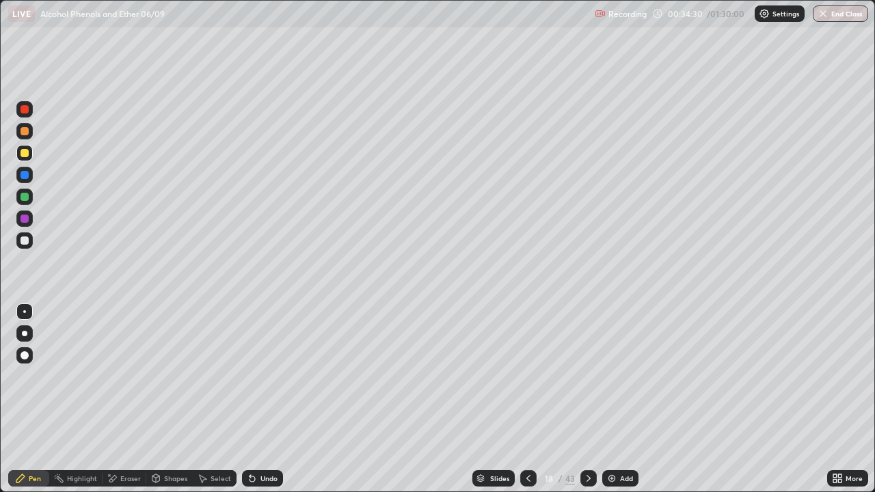
click at [25, 241] on div at bounding box center [24, 240] width 8 height 8
click at [18, 154] on div at bounding box center [24, 153] width 16 height 16
click at [581, 399] on div at bounding box center [588, 478] width 16 height 16
click at [25, 241] on div at bounding box center [24, 240] width 8 height 8
click at [528, 399] on icon at bounding box center [528, 478] width 11 height 11
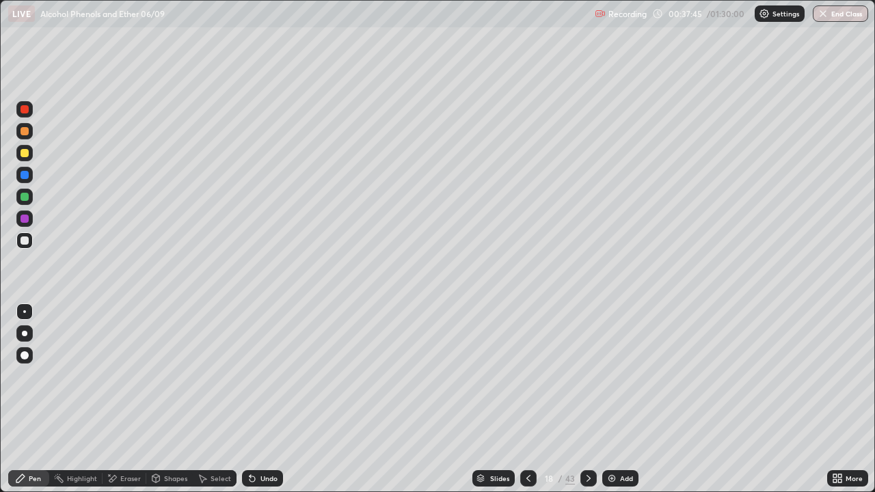
click at [588, 399] on icon at bounding box center [588, 478] width 11 height 11
click at [586, 399] on icon at bounding box center [588, 478] width 11 height 11
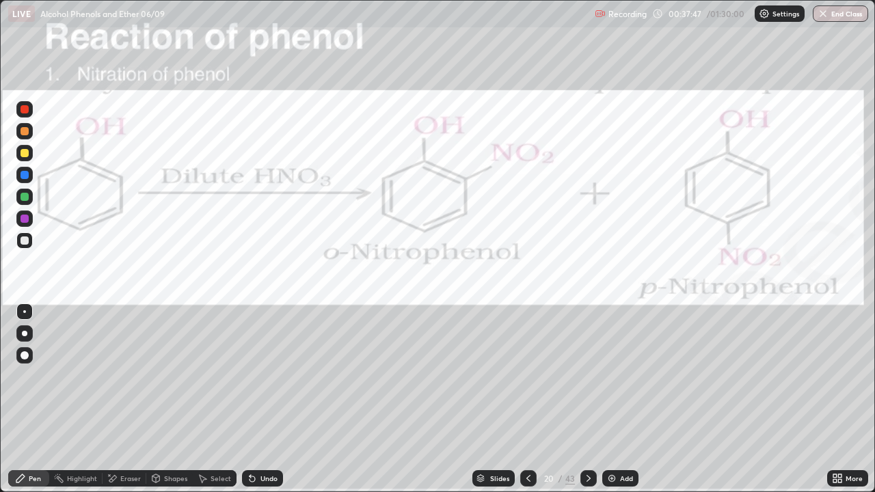
click at [527, 399] on icon at bounding box center [528, 478] width 11 height 11
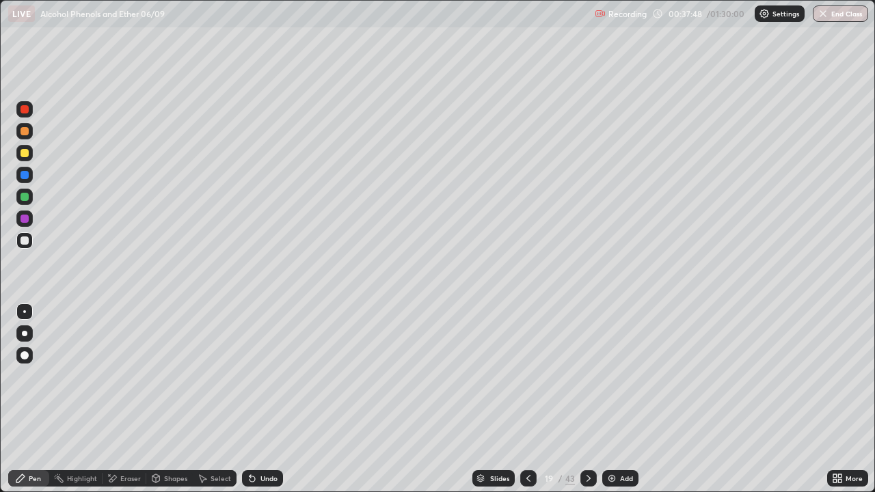
click at [613, 399] on img at bounding box center [611, 478] width 11 height 11
click at [525, 399] on icon at bounding box center [528, 478] width 11 height 11
click at [586, 399] on icon at bounding box center [588, 478] width 4 height 7
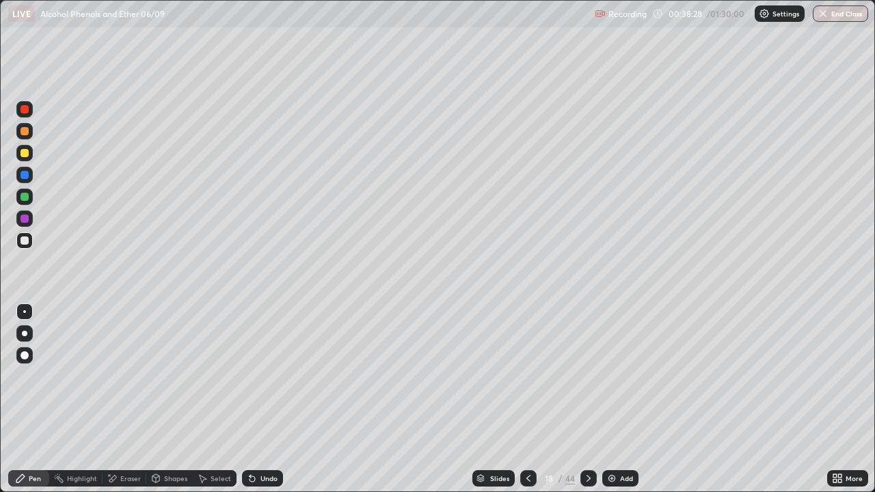
click at [586, 399] on icon at bounding box center [588, 478] width 4 height 7
click at [266, 399] on div "Undo" at bounding box center [268, 478] width 17 height 7
click at [265, 399] on div "Undo" at bounding box center [268, 478] width 17 height 7
click at [217, 399] on div "Select" at bounding box center [220, 478] width 20 height 7
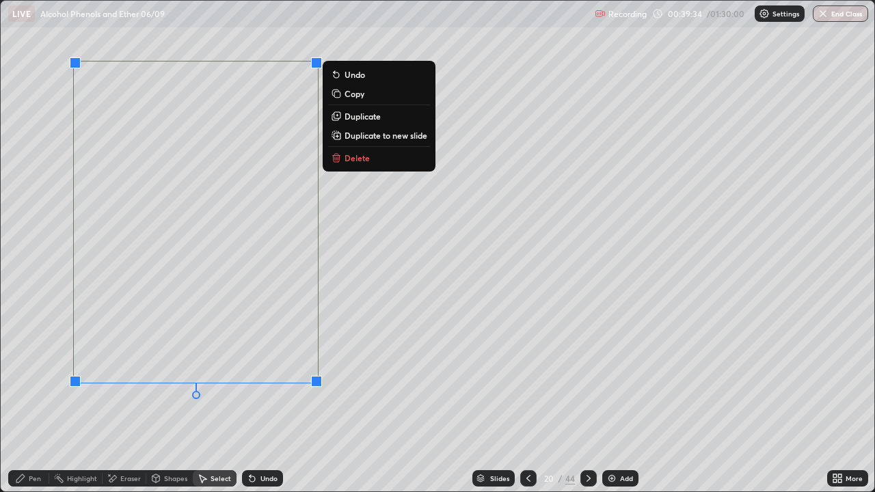
click at [40, 399] on div "Pen" at bounding box center [35, 478] width 12 height 7
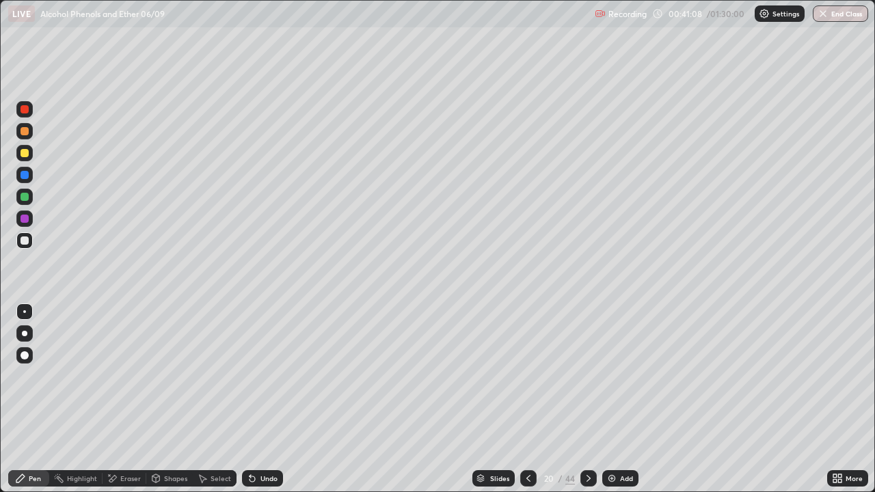
click at [281, 399] on div "Undo" at bounding box center [259, 478] width 46 height 27
click at [266, 399] on div "Undo" at bounding box center [268, 478] width 17 height 7
click at [27, 159] on div at bounding box center [24, 153] width 16 height 16
click at [25, 241] on div at bounding box center [24, 240] width 8 height 8
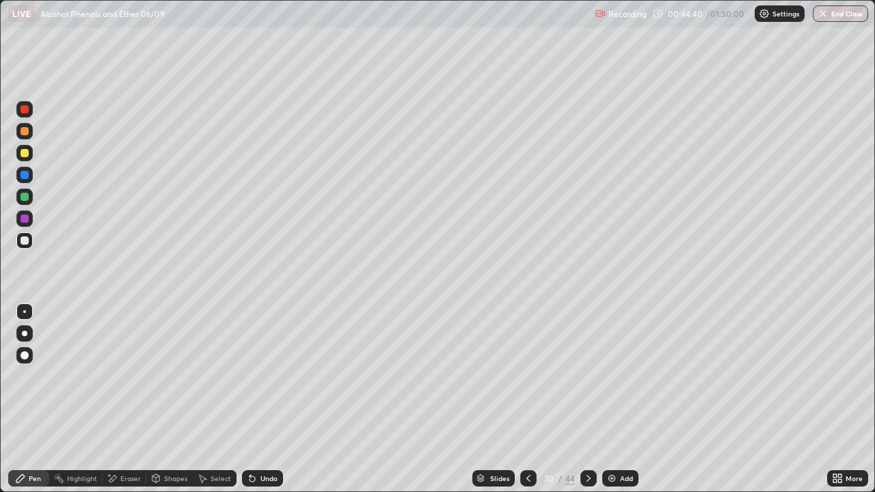
click at [520, 399] on div at bounding box center [528, 478] width 16 height 27
click at [524, 399] on icon at bounding box center [528, 478] width 11 height 11
click at [525, 399] on icon at bounding box center [528, 478] width 11 height 11
click at [77, 399] on div "Highlight" at bounding box center [82, 478] width 30 height 7
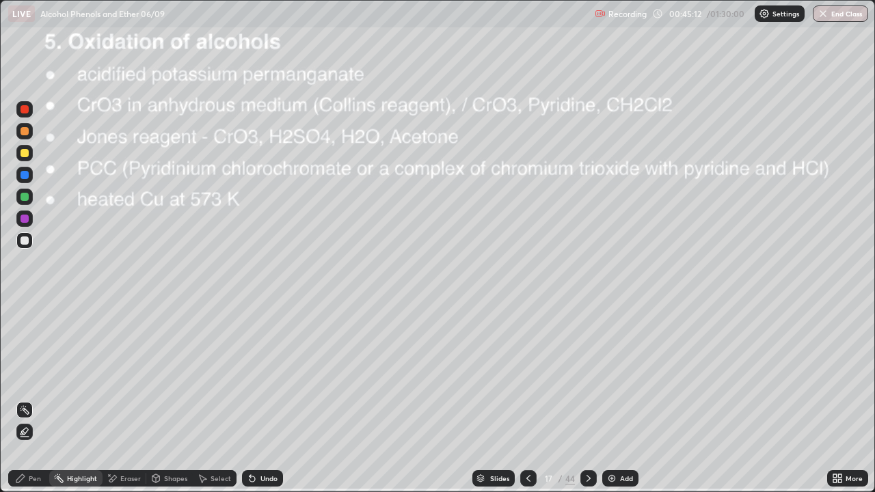
click at [586, 399] on icon at bounding box center [588, 478] width 4 height 7
click at [588, 399] on div at bounding box center [588, 478] width 16 height 16
click at [587, 399] on icon at bounding box center [588, 478] width 11 height 11
click at [28, 155] on div at bounding box center [24, 153] width 8 height 8
click at [32, 399] on div "Pen" at bounding box center [28, 478] width 41 height 16
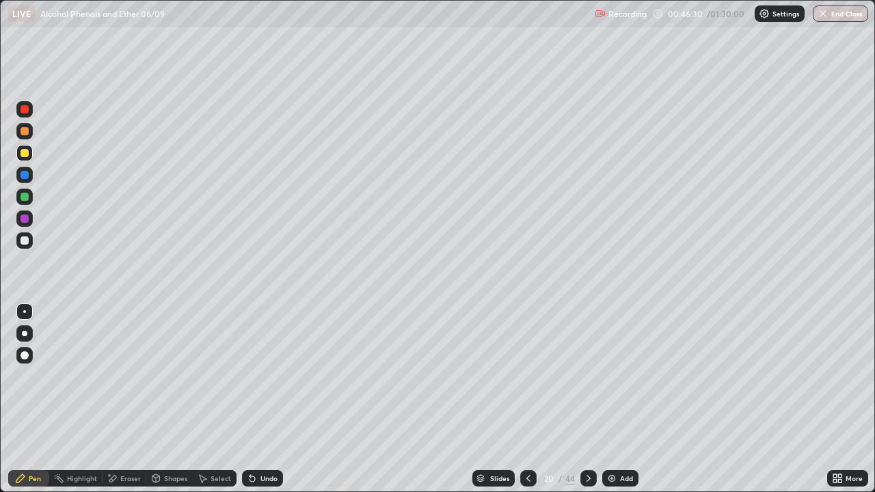
click at [266, 399] on div "Undo" at bounding box center [268, 478] width 17 height 7
click at [260, 399] on div "Undo" at bounding box center [262, 478] width 41 height 16
click at [258, 399] on div "Undo" at bounding box center [262, 478] width 41 height 16
click at [260, 399] on div "Undo" at bounding box center [268, 478] width 17 height 7
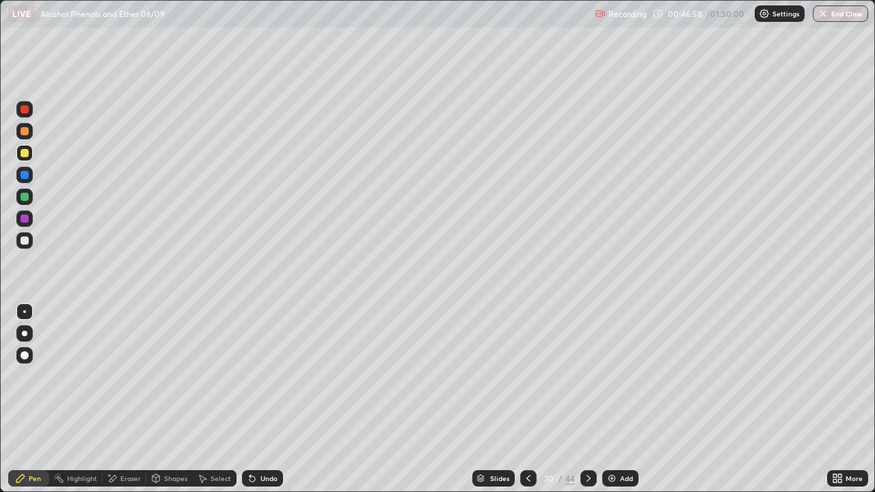
click at [26, 193] on div at bounding box center [24, 197] width 8 height 8
click at [249, 399] on icon at bounding box center [251, 478] width 5 height 5
click at [75, 399] on div "Highlight" at bounding box center [82, 478] width 30 height 7
click at [583, 399] on icon at bounding box center [588, 478] width 11 height 11
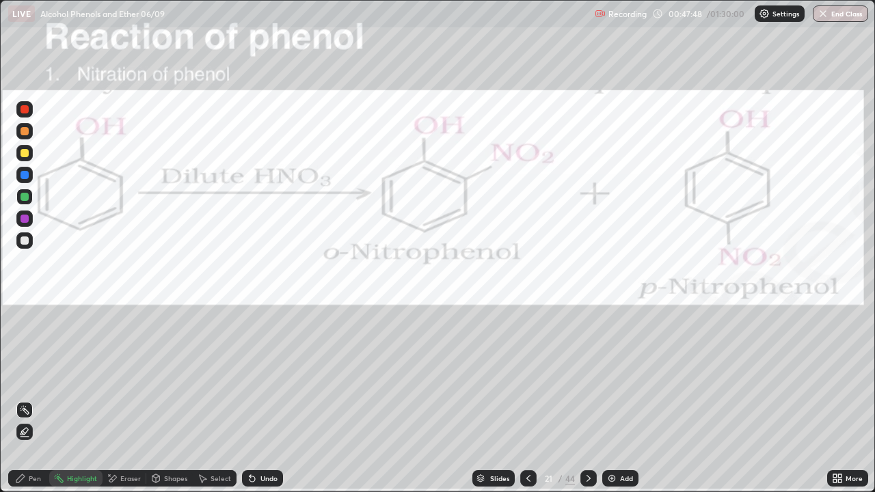
click at [525, 399] on icon at bounding box center [528, 478] width 11 height 11
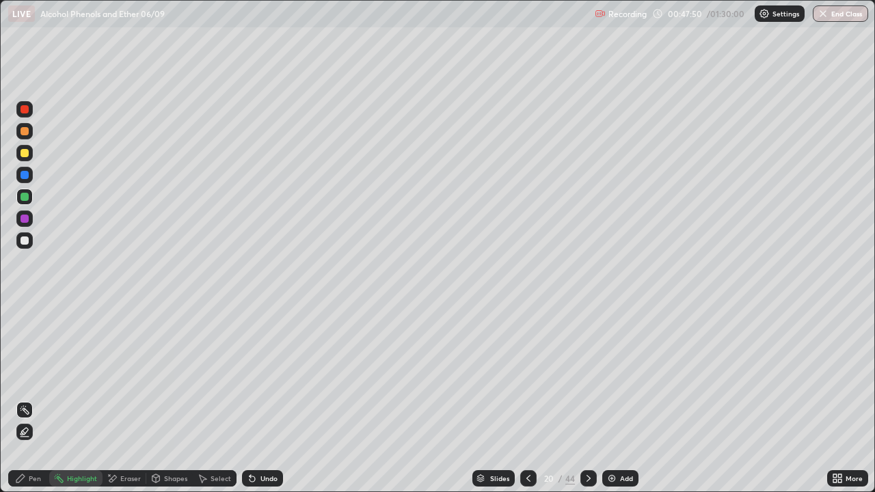
click at [586, 399] on icon at bounding box center [588, 478] width 4 height 7
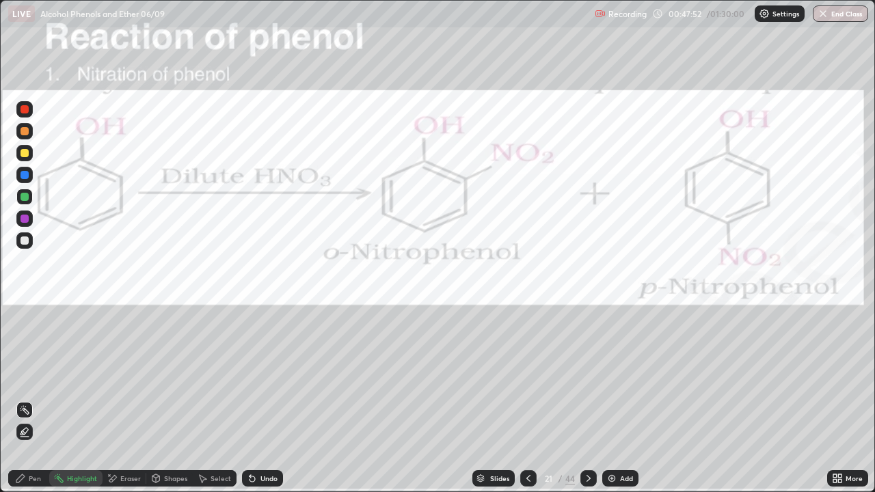
click at [526, 399] on icon at bounding box center [528, 478] width 11 height 11
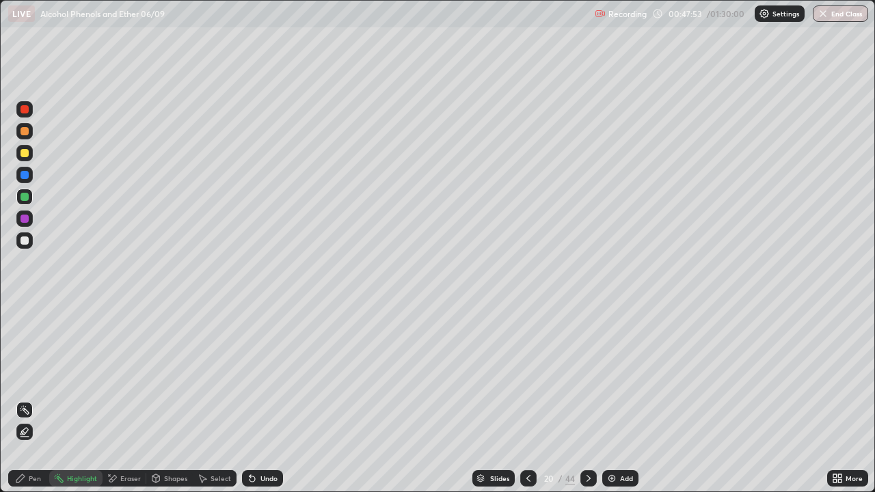
click at [608, 399] on img at bounding box center [611, 478] width 11 height 11
click at [27, 242] on div at bounding box center [24, 240] width 8 height 8
click at [33, 399] on div "Pen" at bounding box center [35, 478] width 12 height 7
click at [264, 399] on div "Undo" at bounding box center [268, 478] width 17 height 7
click at [261, 399] on div "Undo" at bounding box center [268, 478] width 17 height 7
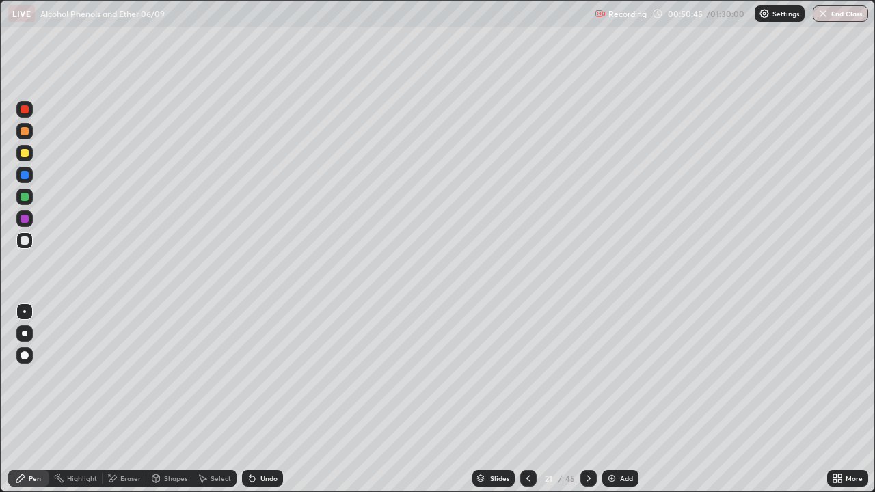
click at [261, 399] on div "Undo" at bounding box center [268, 478] width 17 height 7
click at [262, 399] on div "Undo" at bounding box center [262, 478] width 41 height 16
click at [260, 399] on div "Undo" at bounding box center [262, 478] width 41 height 16
click at [269, 399] on div "Undo" at bounding box center [268, 478] width 17 height 7
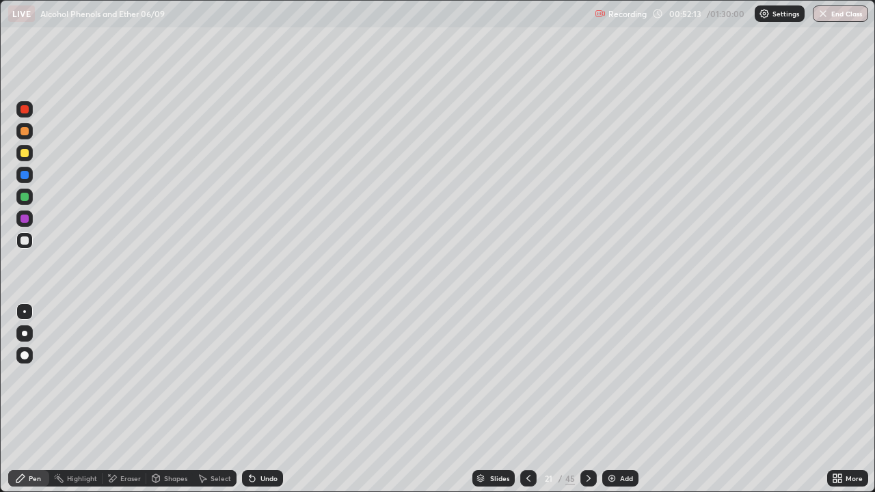
click at [269, 399] on div "Undo" at bounding box center [268, 478] width 17 height 7
click at [270, 399] on div "Undo" at bounding box center [268, 478] width 17 height 7
click at [33, 399] on div "Pen" at bounding box center [35, 478] width 12 height 7
click at [28, 239] on div at bounding box center [24, 240] width 8 height 8
click at [30, 156] on div at bounding box center [24, 153] width 16 height 16
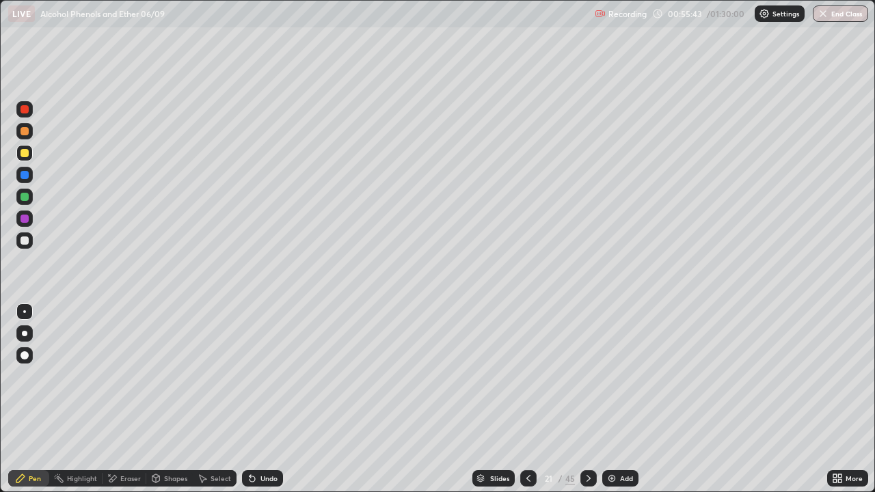
click at [527, 399] on icon at bounding box center [528, 478] width 4 height 7
click at [527, 399] on icon at bounding box center [528, 478] width 11 height 11
click at [526, 399] on icon at bounding box center [528, 478] width 11 height 11
click at [587, 399] on icon at bounding box center [588, 478] width 11 height 11
click at [588, 399] on icon at bounding box center [588, 478] width 4 height 7
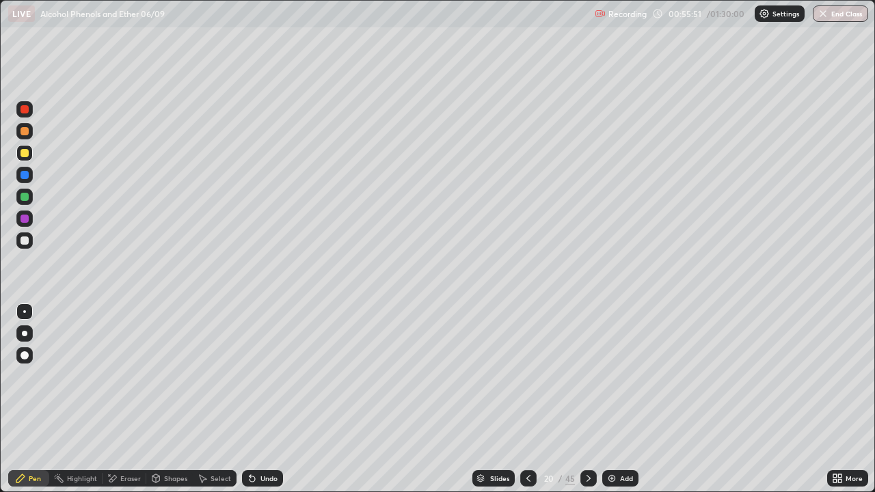
click at [589, 399] on div at bounding box center [588, 478] width 16 height 16
click at [23, 243] on div at bounding box center [24, 240] width 8 height 8
click at [25, 197] on div at bounding box center [24, 197] width 8 height 8
click at [257, 399] on div "Undo" at bounding box center [262, 478] width 41 height 16
click at [256, 399] on div "Undo" at bounding box center [262, 478] width 41 height 16
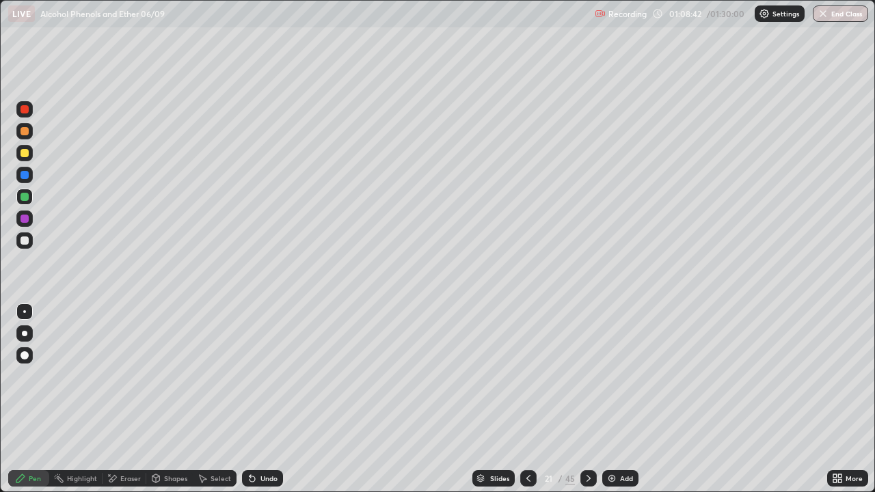
click at [256, 399] on div "Undo" at bounding box center [262, 478] width 41 height 16
click at [265, 399] on div "Undo" at bounding box center [268, 478] width 17 height 7
click at [25, 312] on div at bounding box center [24, 311] width 3 height 3
click at [22, 243] on div at bounding box center [24, 240] width 8 height 8
click at [25, 247] on div at bounding box center [24, 240] width 16 height 16
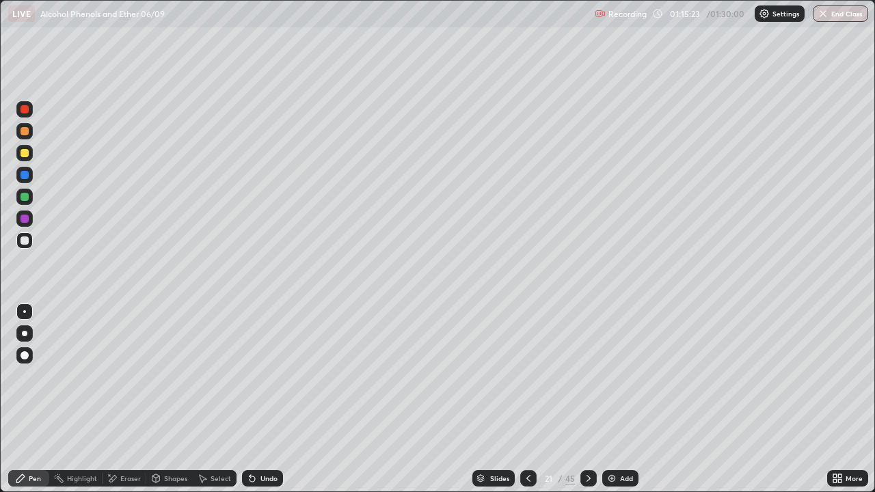
click at [586, 399] on div at bounding box center [588, 478] width 16 height 16
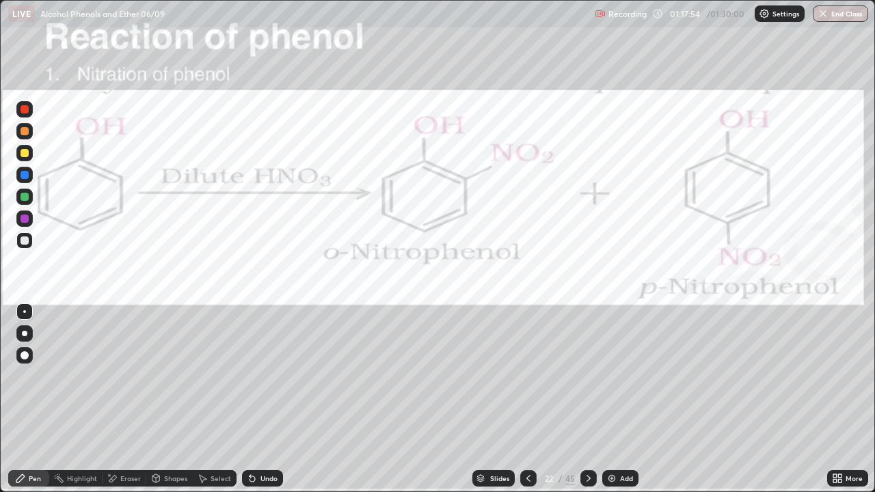
click at [586, 399] on icon at bounding box center [588, 478] width 11 height 11
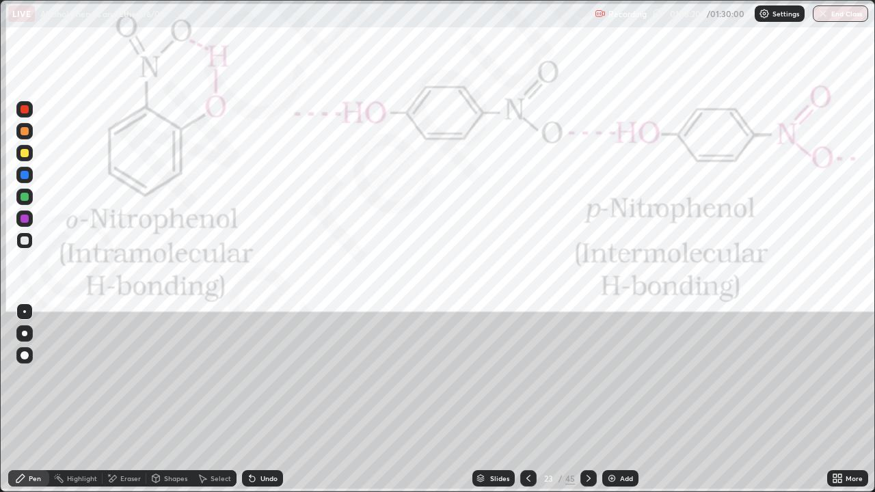
click at [260, 399] on div "Undo" at bounding box center [268, 478] width 17 height 7
click at [25, 110] on div at bounding box center [24, 109] width 8 height 8
click at [28, 155] on div at bounding box center [24, 153] width 8 height 8
click at [260, 399] on div "Undo" at bounding box center [268, 478] width 17 height 7
click at [25, 110] on div at bounding box center [24, 109] width 8 height 8
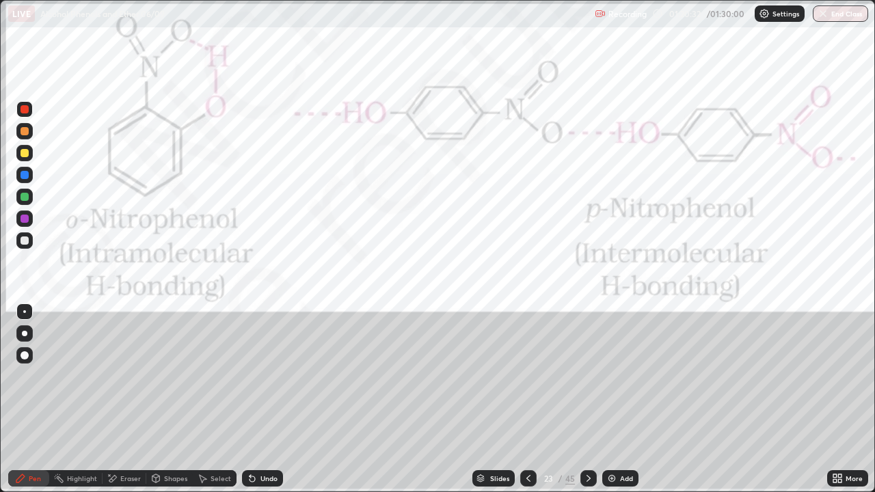
click at [588, 399] on icon at bounding box center [588, 478] width 11 height 11
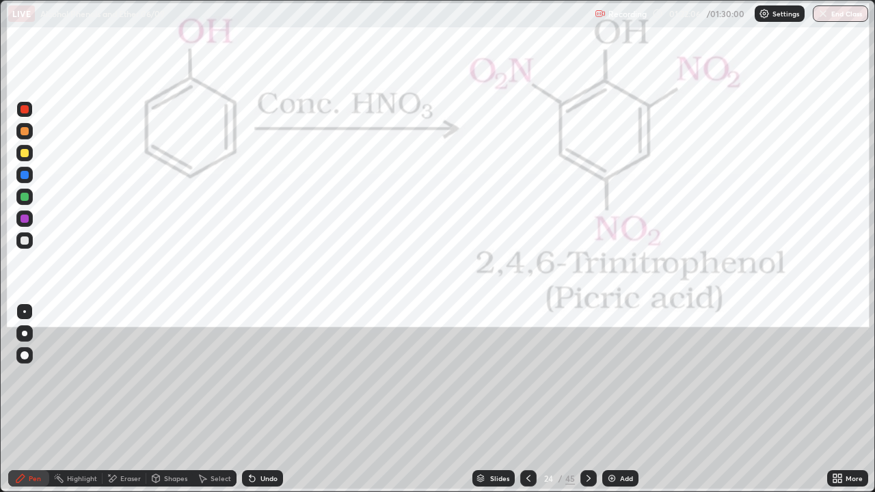
click at [263, 399] on div "Undo" at bounding box center [268, 478] width 17 height 7
click at [260, 399] on div "Undo" at bounding box center [268, 478] width 17 height 7
click at [874, 387] on div "Setting up your live class" at bounding box center [437, 246] width 875 height 492
click at [525, 399] on icon at bounding box center [528, 478] width 11 height 11
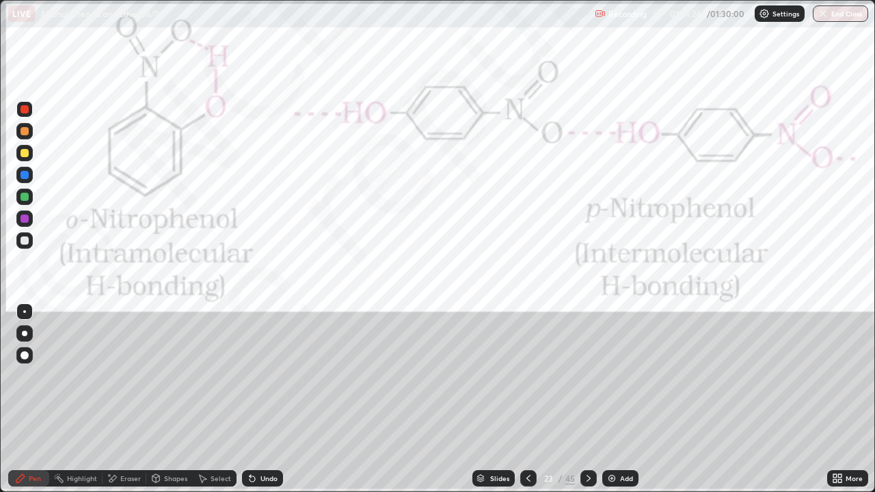
click at [527, 399] on icon at bounding box center [528, 478] width 11 height 11
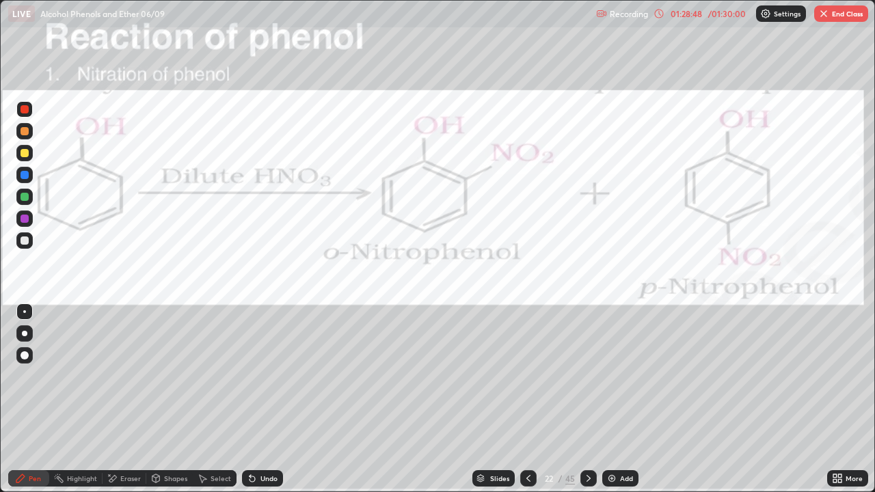
click at [586, 399] on icon at bounding box center [588, 478] width 11 height 11
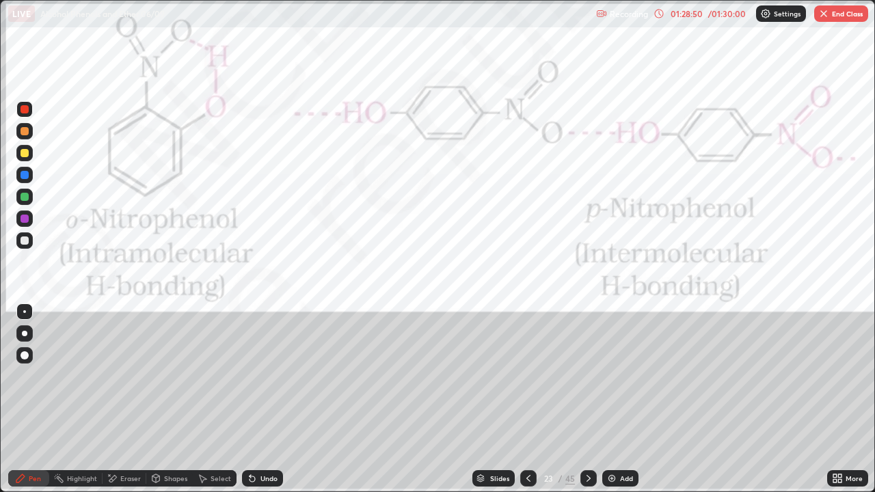
click at [525, 399] on icon at bounding box center [528, 478] width 11 height 11
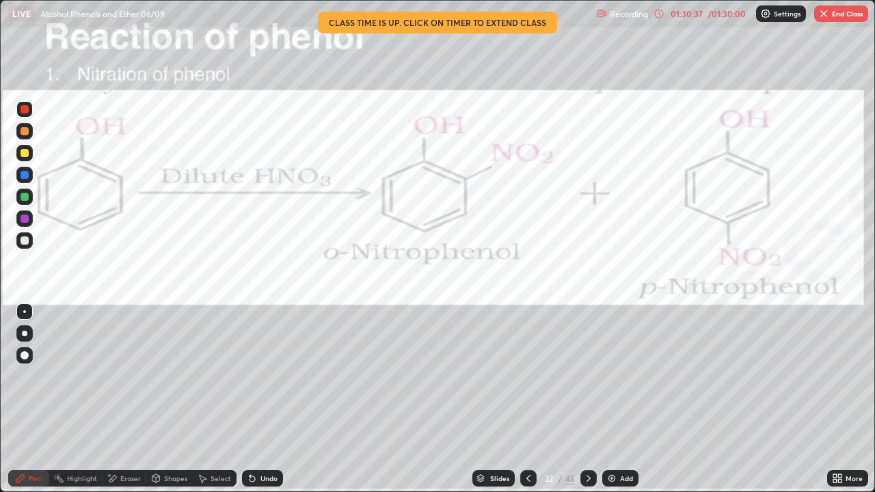
click at [586, 399] on icon at bounding box center [588, 478] width 11 height 11
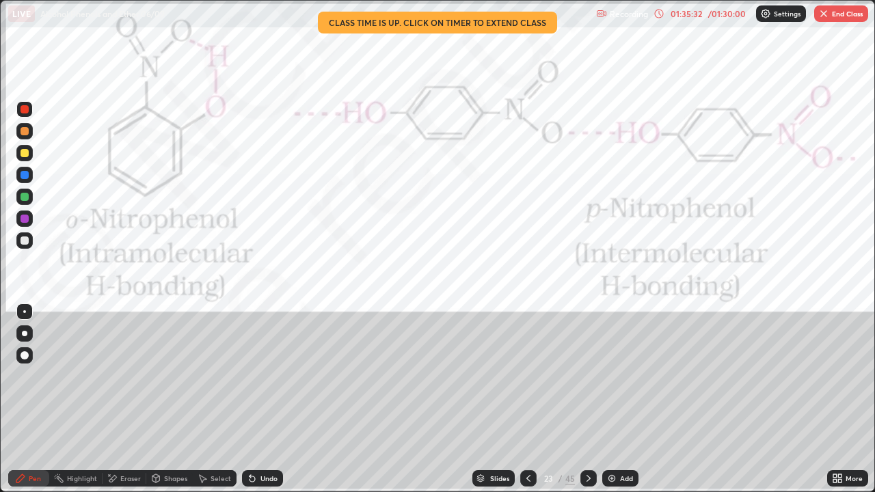
click at [586, 399] on icon at bounding box center [588, 478] width 11 height 11
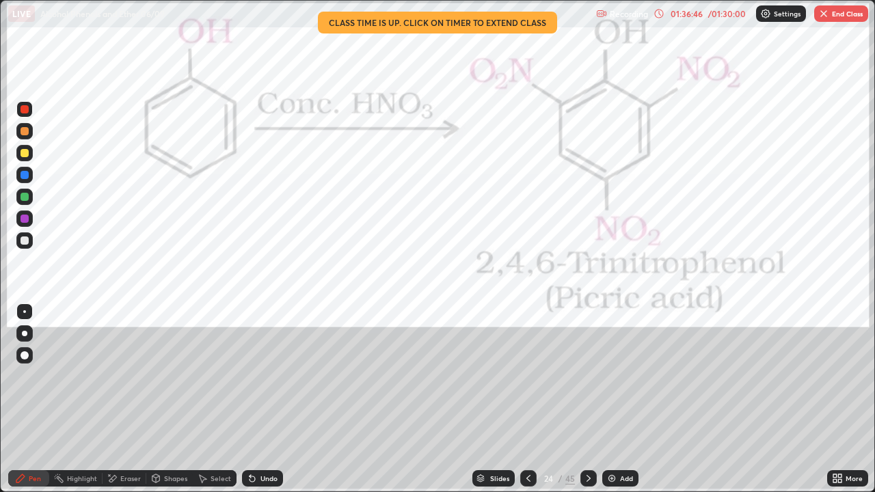
click at [840, 8] on button "End Class" at bounding box center [841, 13] width 54 height 16
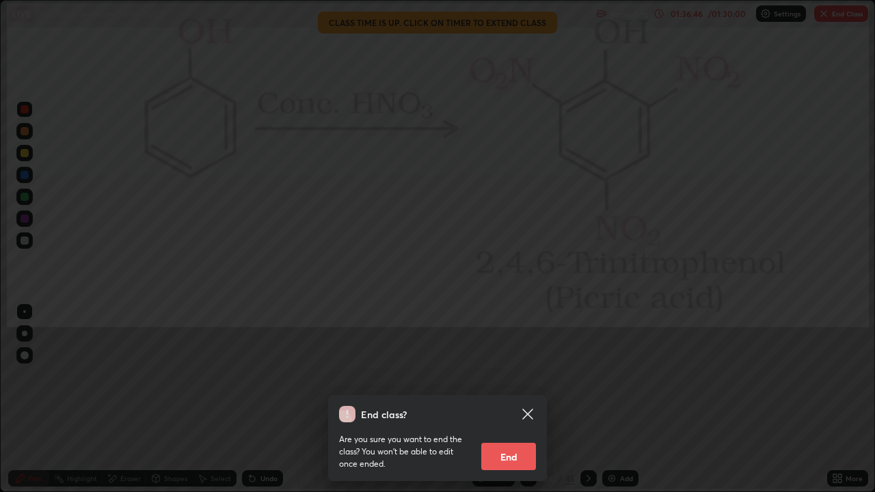
click at [519, 399] on button "End" at bounding box center [508, 456] width 55 height 27
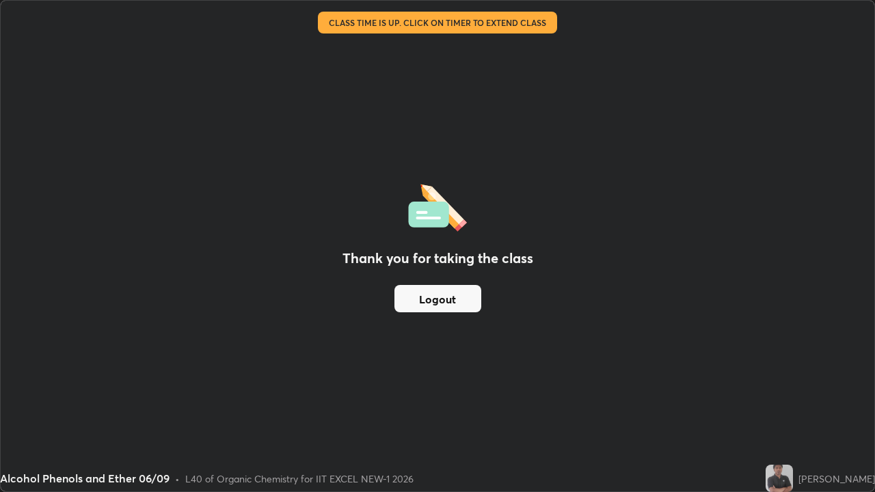
click at [471, 300] on button "Logout" at bounding box center [437, 298] width 87 height 27
